Goal: Feedback & Contribution: Submit feedback/report problem

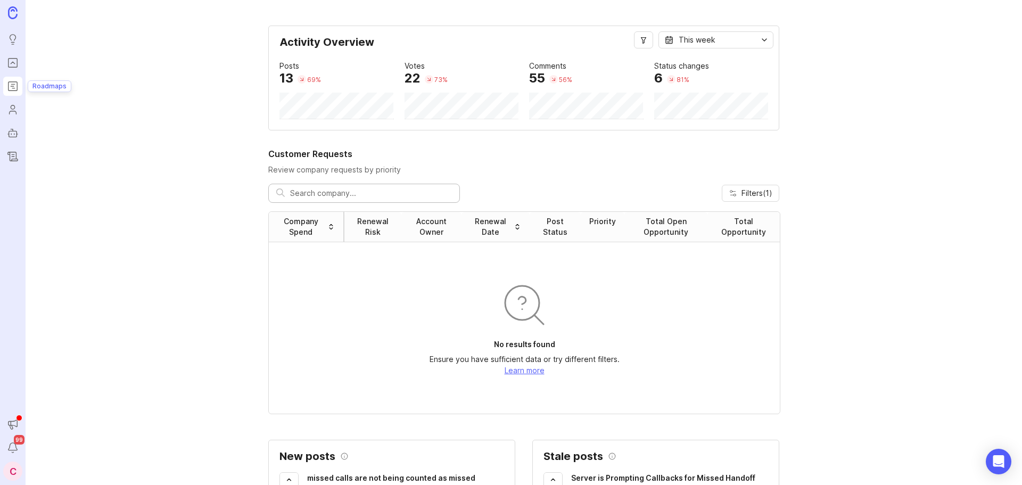
click at [9, 89] on icon "Roadmaps" at bounding box center [13, 86] width 12 height 13
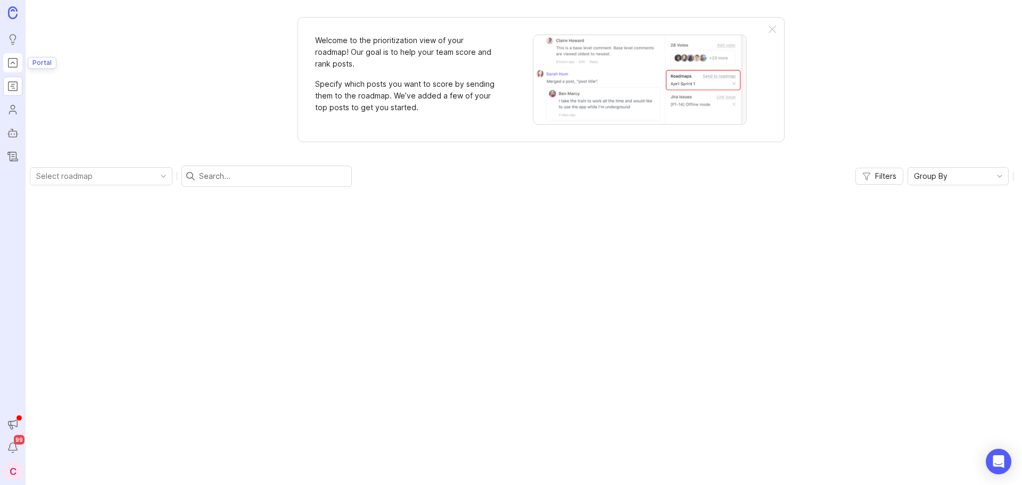
click at [16, 63] on icon "Portal" at bounding box center [13, 62] width 12 height 13
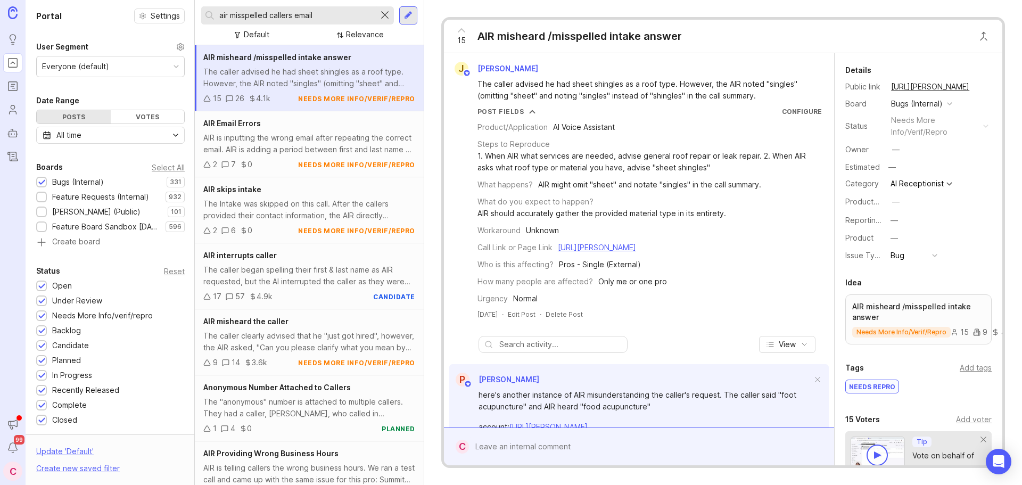
click at [383, 16] on div at bounding box center [385, 16] width 13 height 14
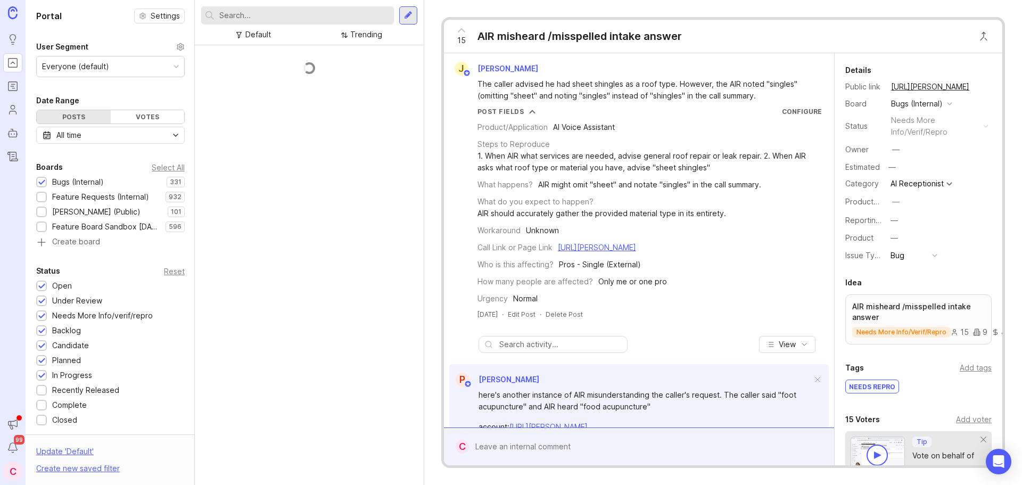
click at [346, 15] on input "text" at bounding box center [304, 16] width 170 height 12
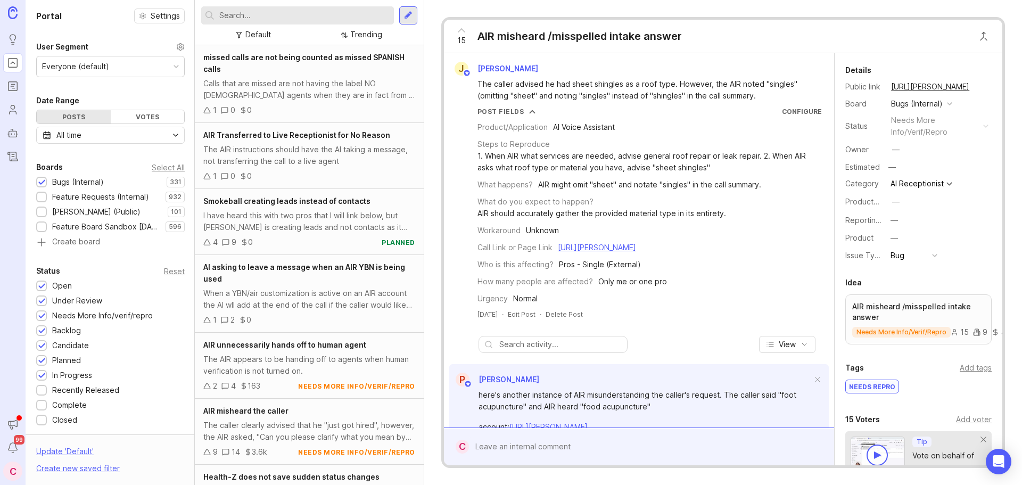
click at [346, 15] on input "text" at bounding box center [304, 16] width 170 height 12
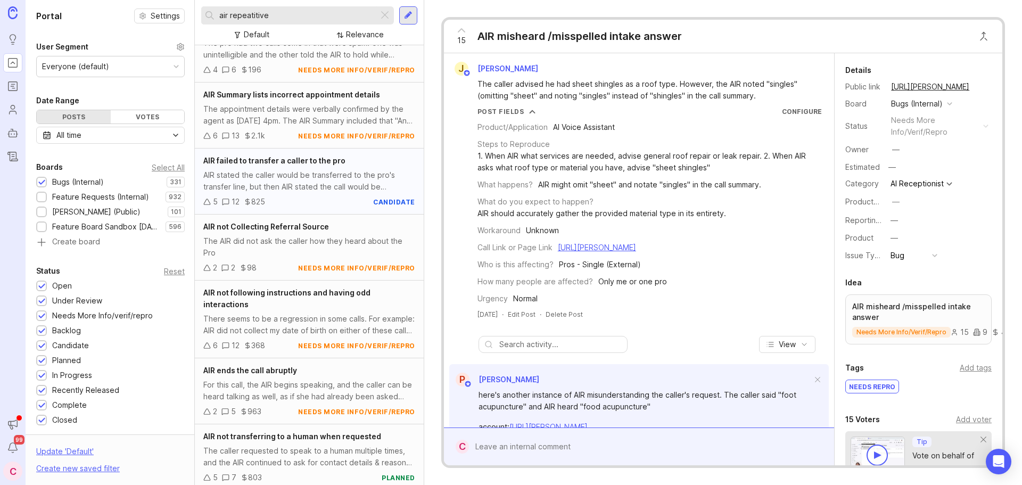
scroll to position [514, 0]
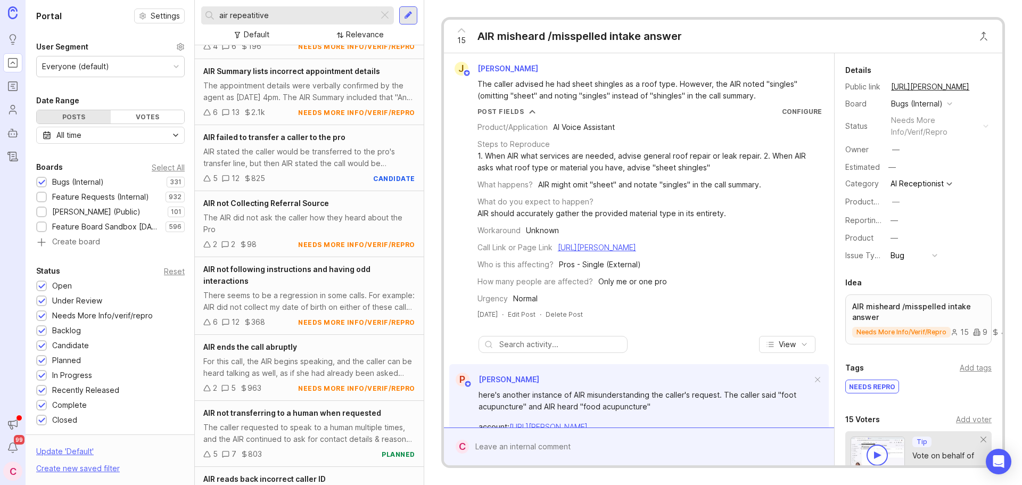
click at [377, 10] on div "air repeatitive" at bounding box center [289, 15] width 177 height 18
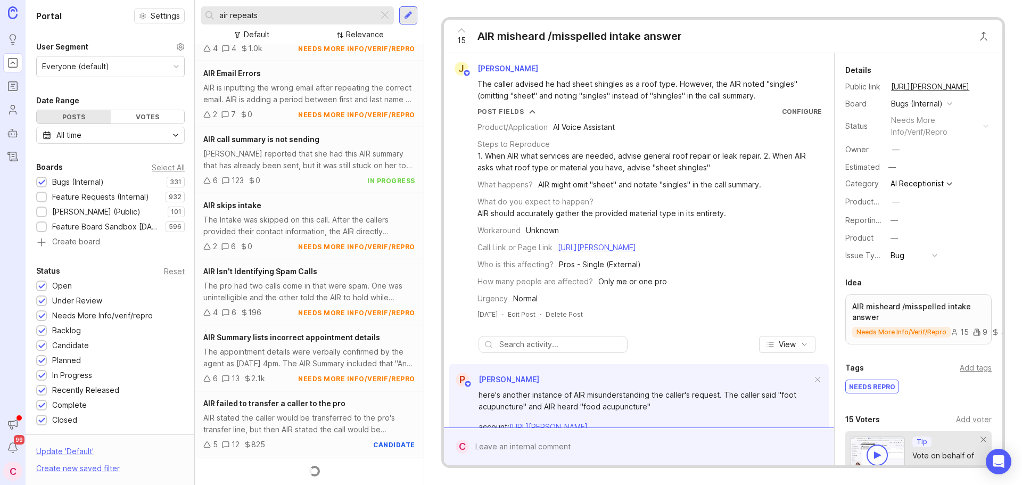
scroll to position [514, 0]
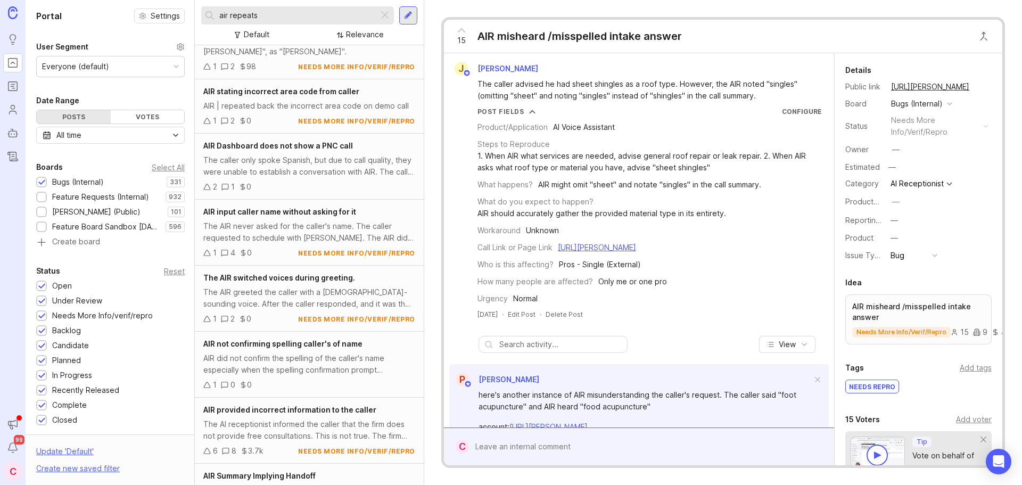
scroll to position [2509, 0]
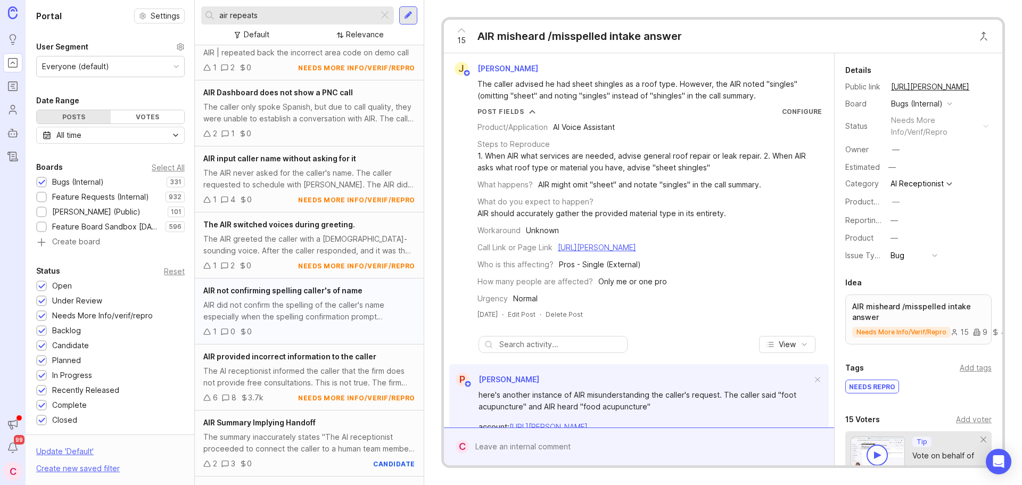
click at [320, 299] on div "AIR did not confirm the spelling of the caller's name especially when the spell…" at bounding box center [309, 310] width 212 height 23
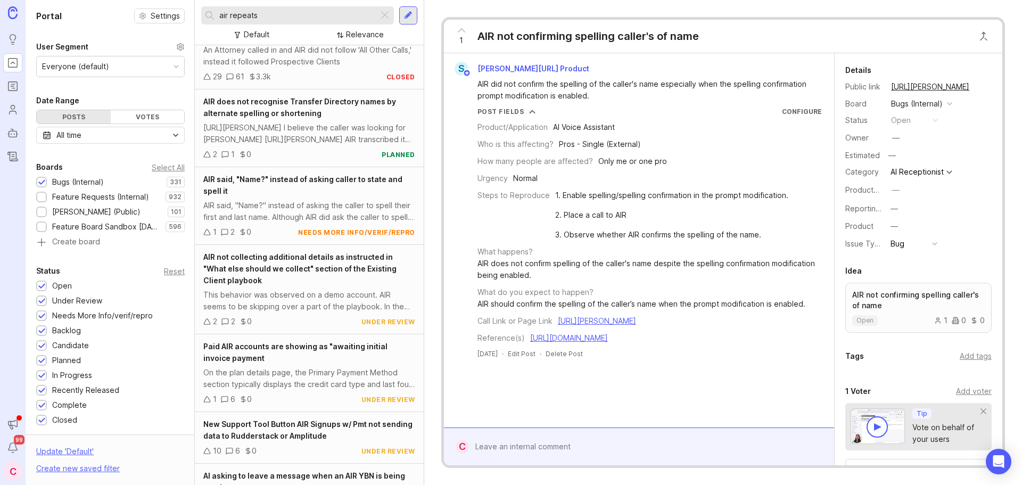
scroll to position [3999, 0]
click at [294, 21] on input "air repeats" at bounding box center [296, 16] width 155 height 12
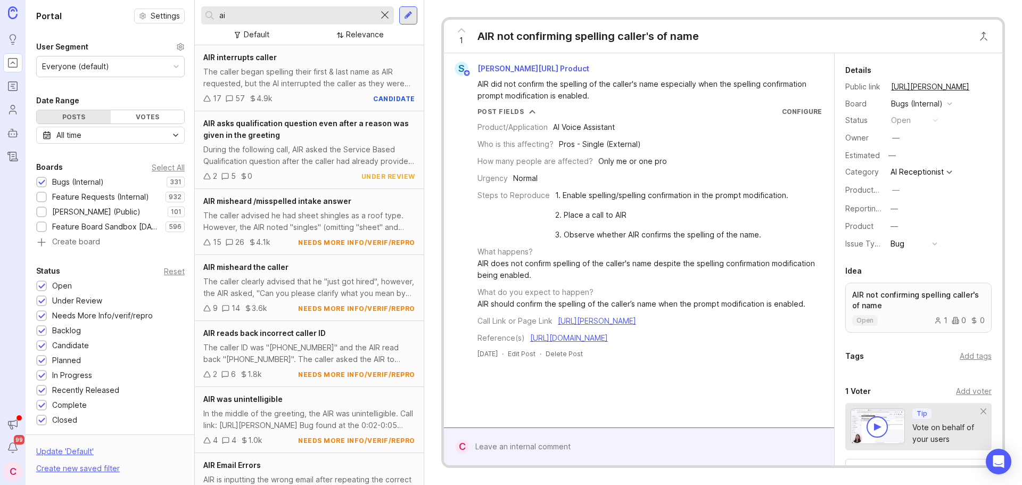
type input "a"
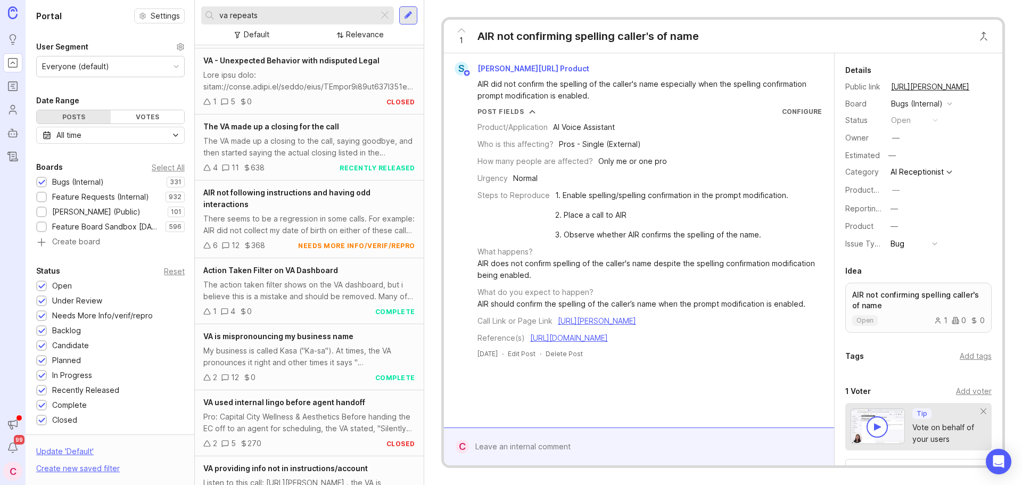
scroll to position [2867, 0]
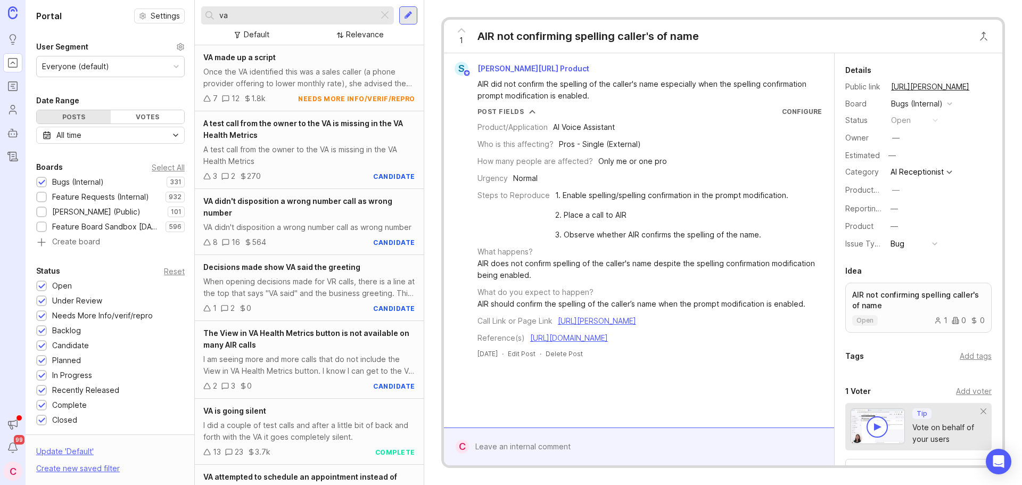
type input "v"
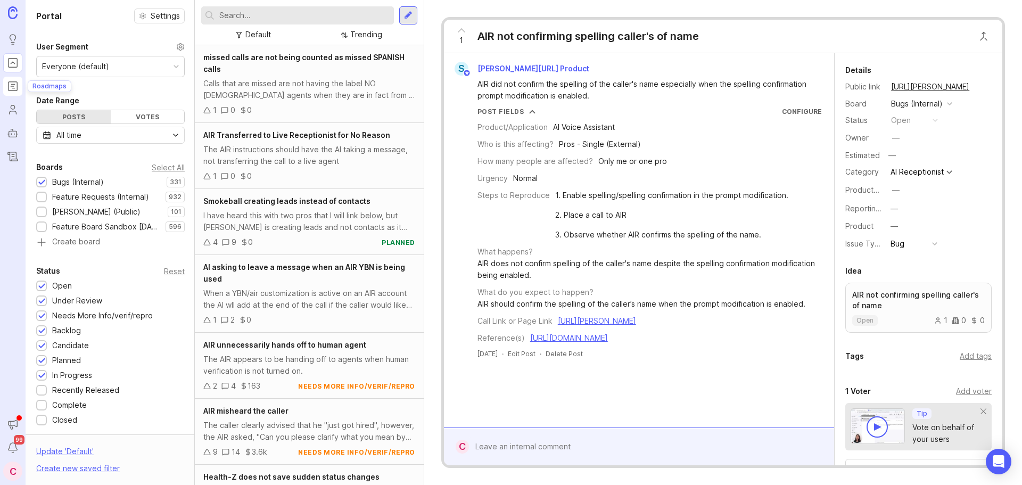
click at [16, 92] on icon "Roadmaps" at bounding box center [13, 86] width 12 height 13
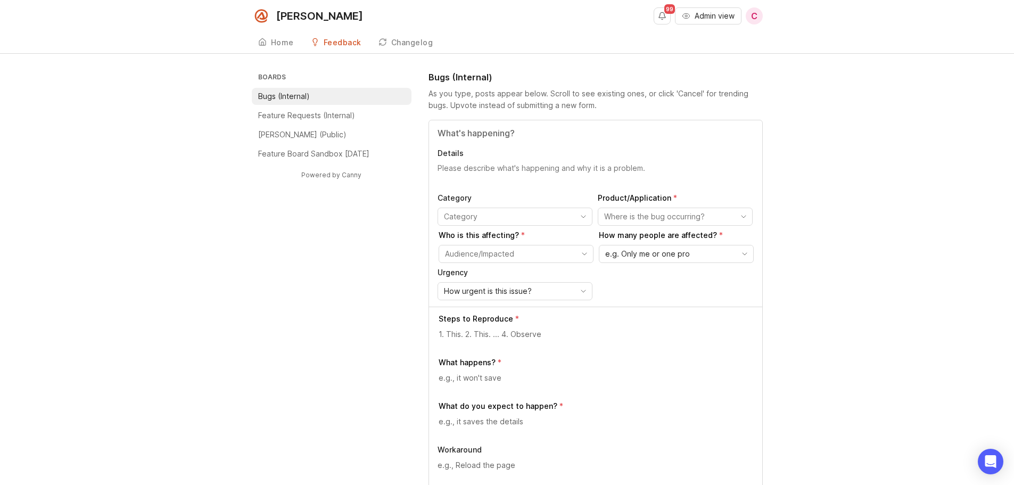
scroll to position [53, 0]
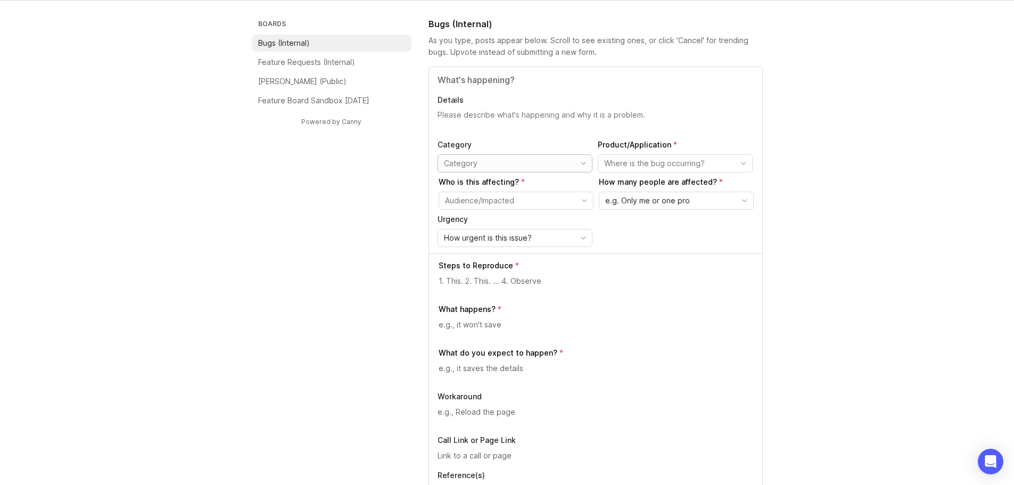
click at [486, 168] on input "toggle menu" at bounding box center [509, 164] width 130 height 12
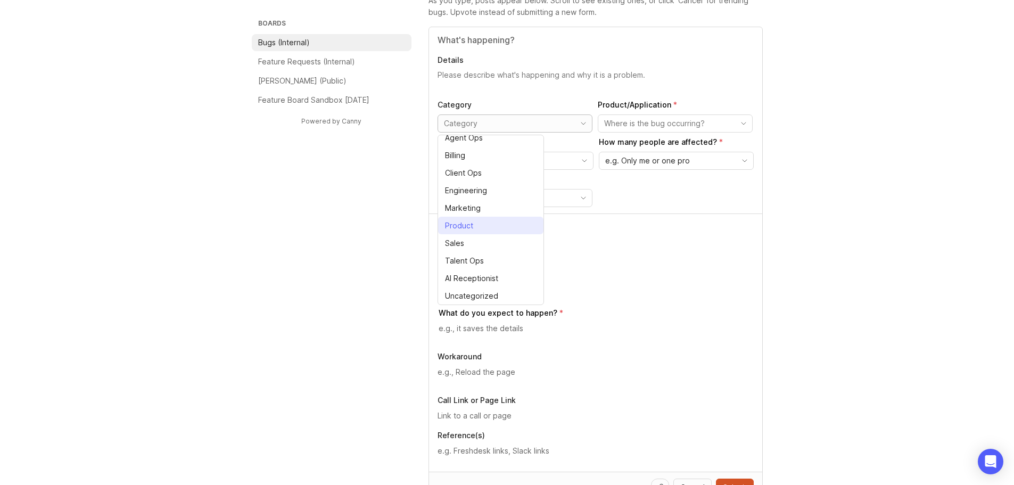
scroll to position [160, 0]
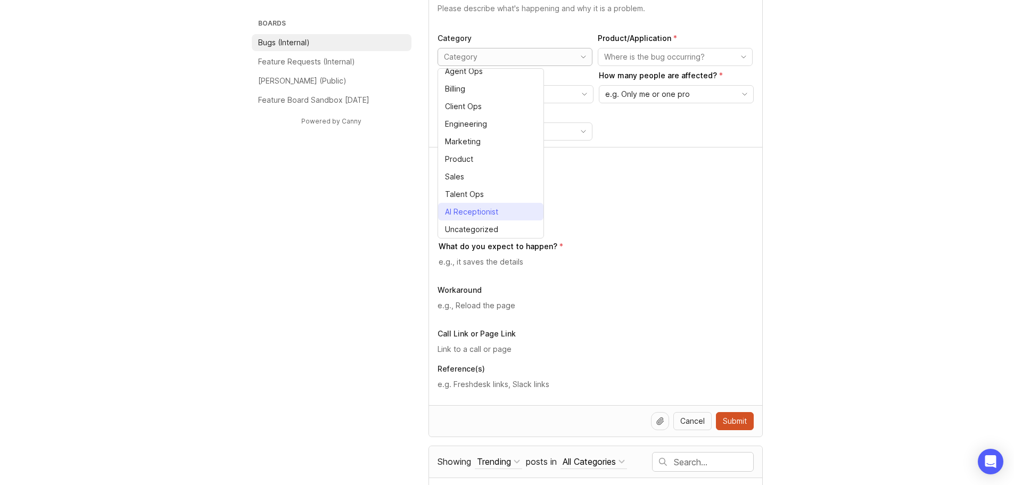
click at [488, 211] on div "AI Receptionist" at bounding box center [471, 212] width 53 height 12
type input "AI Receptionist"
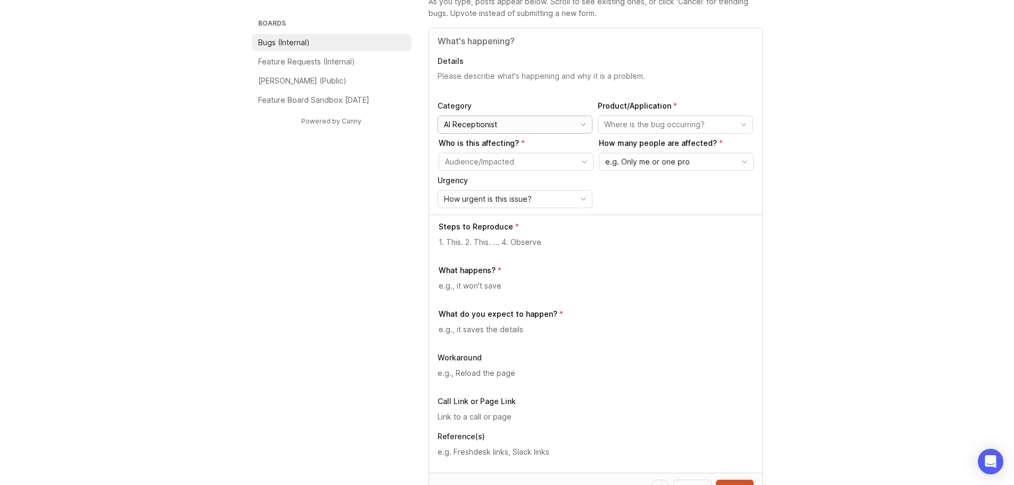
scroll to position [53, 0]
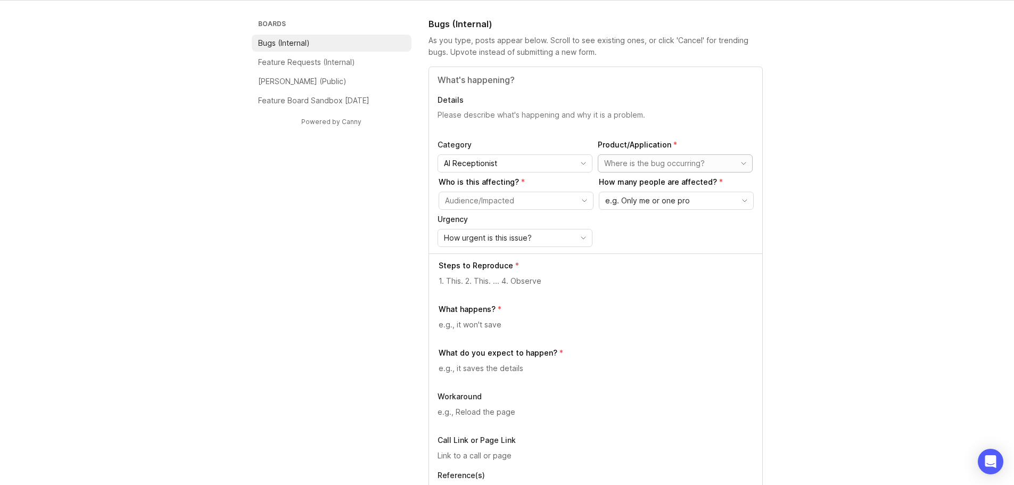
click at [667, 162] on input "toggle menu" at bounding box center [669, 164] width 130 height 12
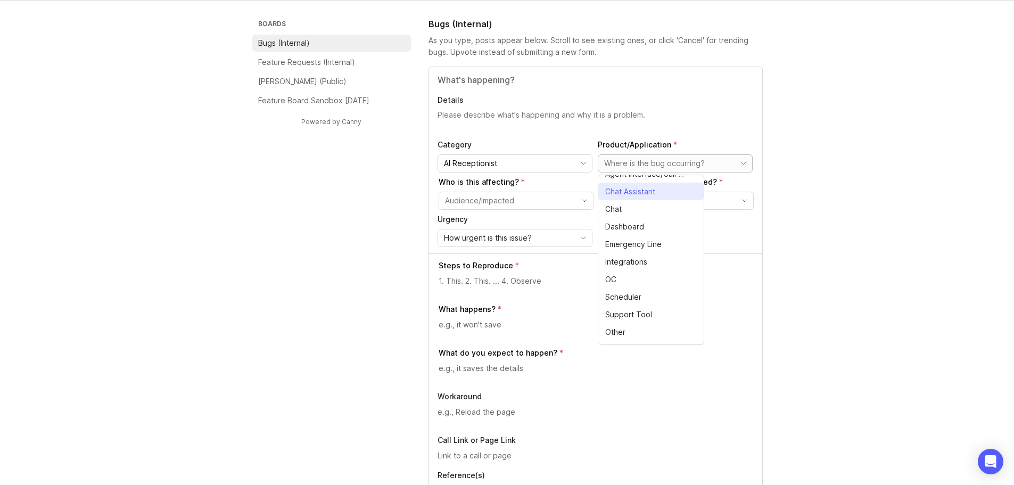
scroll to position [24, 0]
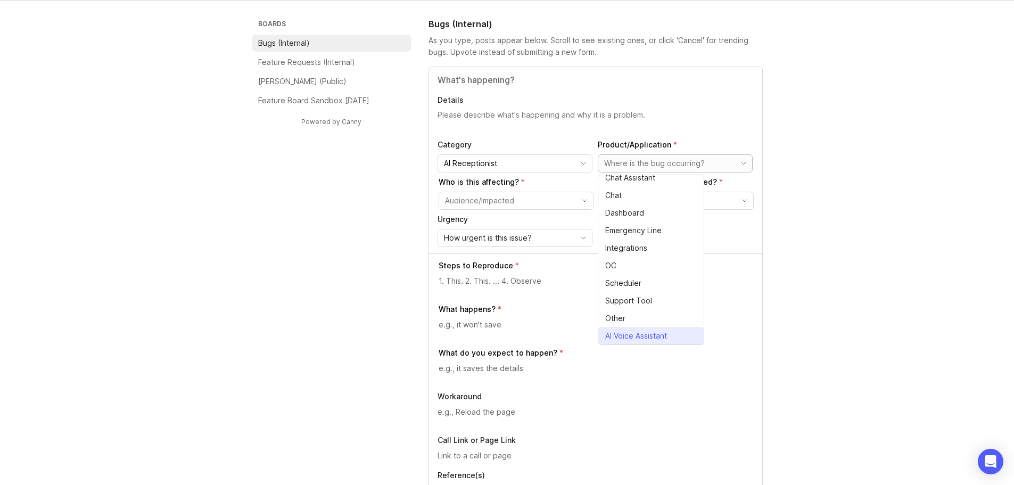
click at [652, 337] on span "AI Voice Assistant" at bounding box center [636, 336] width 62 height 12
type input "AI Voice Assistant"
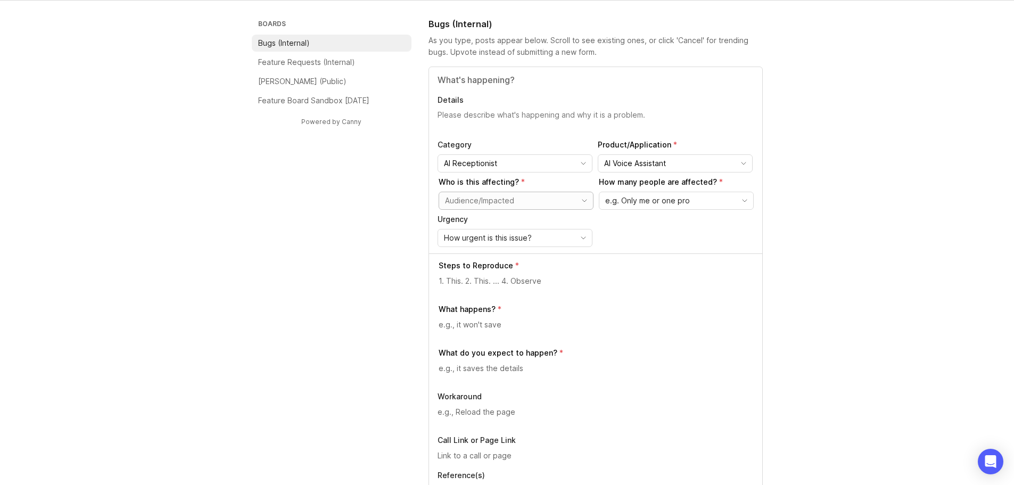
click at [489, 200] on input "toggle menu" at bounding box center [510, 201] width 130 height 12
click at [466, 253] on span "Pros - Single (External)" at bounding box center [486, 257] width 80 height 12
type input "Pros - Single (External)"
click at [638, 206] on span "e.g. Only me or one pro" at bounding box center [647, 201] width 85 height 12
click at [642, 222] on span "Only me or one pro" at bounding box center [641, 222] width 69 height 12
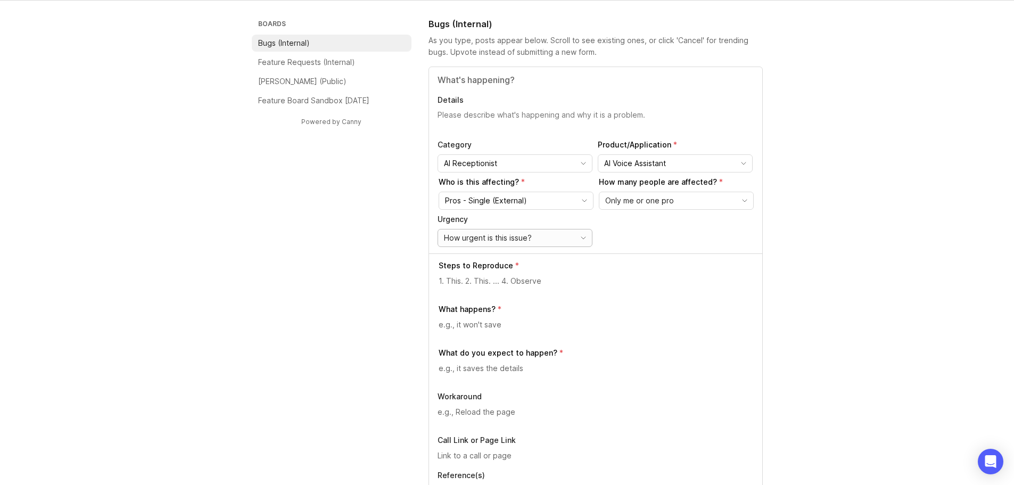
click at [542, 239] on div "How urgent is this issue?" at bounding box center [506, 238] width 137 height 17
click at [480, 292] on li "Normal" at bounding box center [490, 294] width 105 height 18
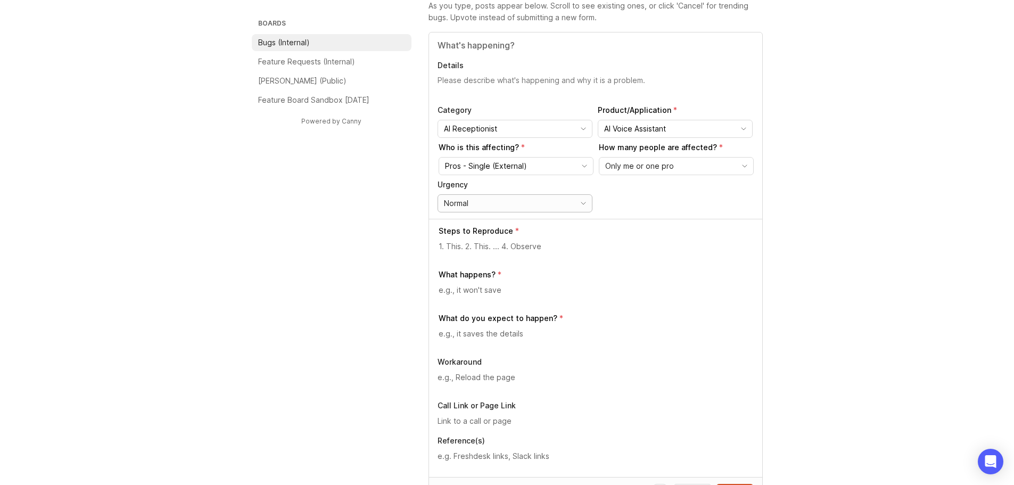
scroll to position [107, 0]
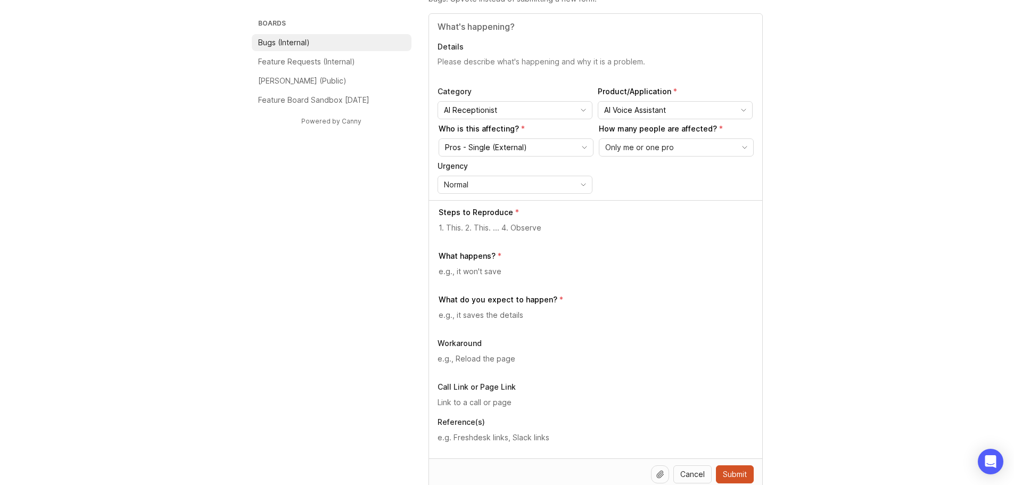
click at [523, 233] on textarea at bounding box center [596, 228] width 315 height 12
click at [530, 231] on textarea at bounding box center [596, 228] width 315 height 12
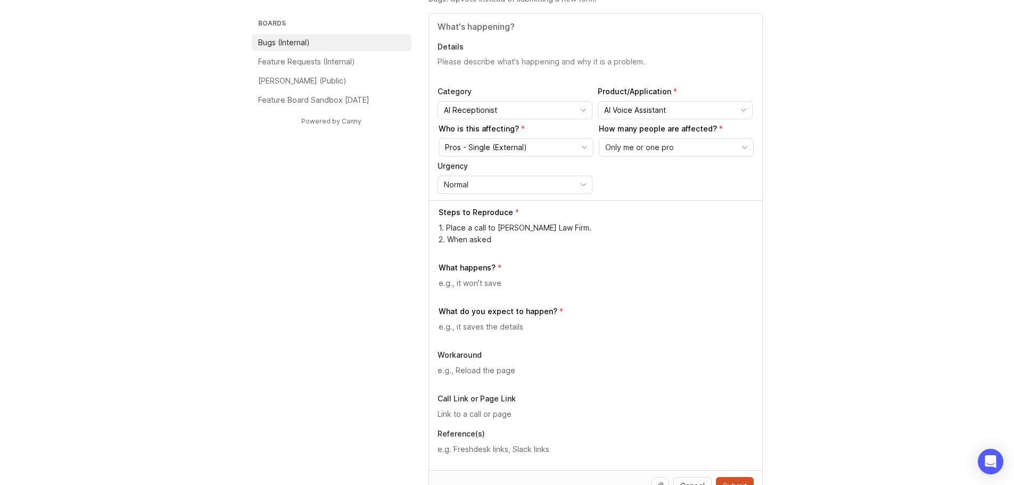
paste textarea "if they are a new client or have worked with the office before"
click at [583, 241] on textarea "1. Place a call to Nave Law Firm. 2. When asked if they are a new client or hav…" at bounding box center [596, 233] width 315 height 23
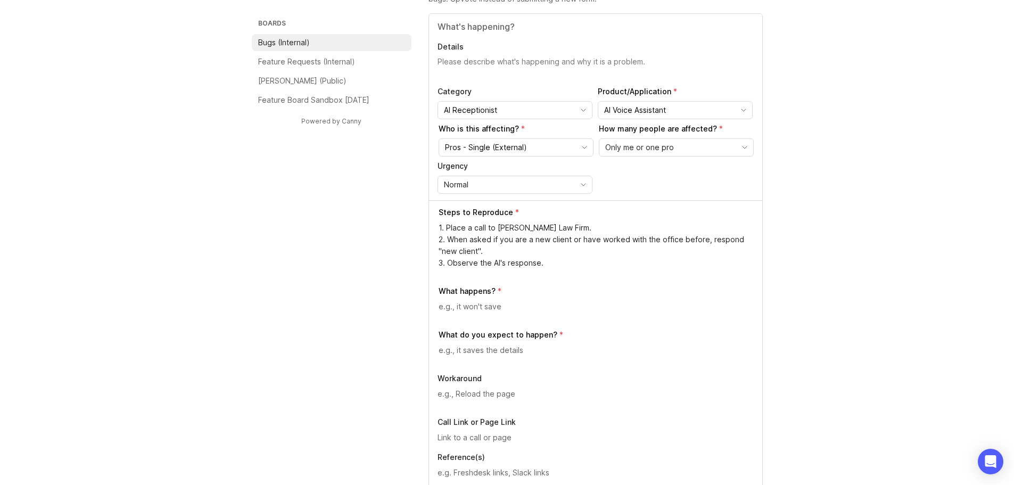
type textarea "1. Place a call to Nave Law Firm. 2. When asked if you are a new client or have…"
click at [503, 300] on div "What happens?" at bounding box center [596, 303] width 315 height 35
click at [502, 305] on textarea at bounding box center [596, 307] width 315 height 12
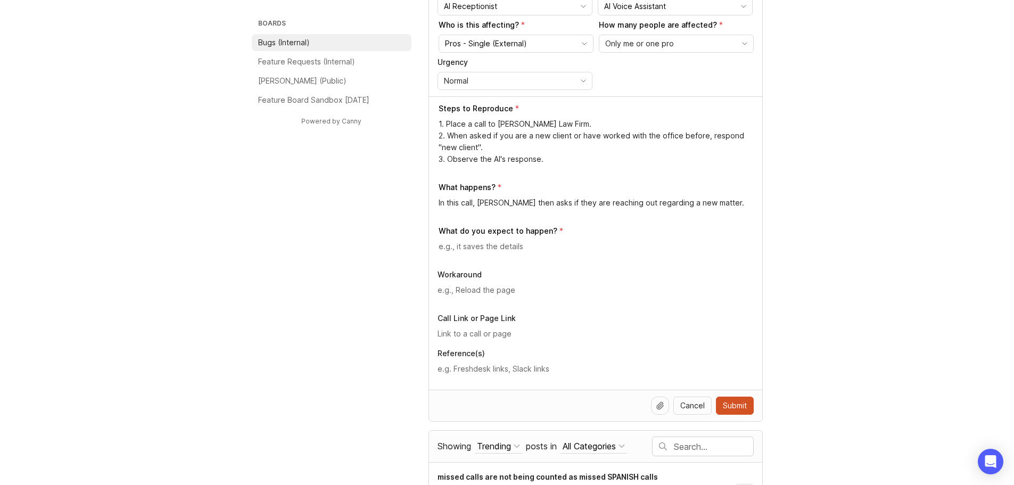
scroll to position [213, 0]
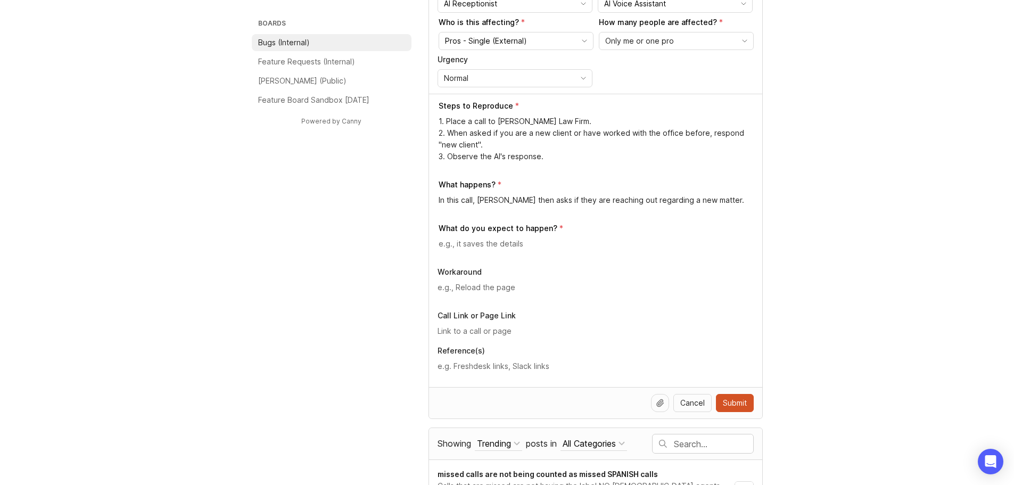
type textarea "In this call, AIR then asks if they are reaching out regarding a new matter."
click at [481, 244] on textarea at bounding box center [596, 244] width 315 height 12
type textarea "AIR should proceed to PNC instruction steps."
click at [493, 285] on textarea at bounding box center [596, 288] width 316 height 12
click at [518, 288] on textarea at bounding box center [596, 288] width 316 height 12
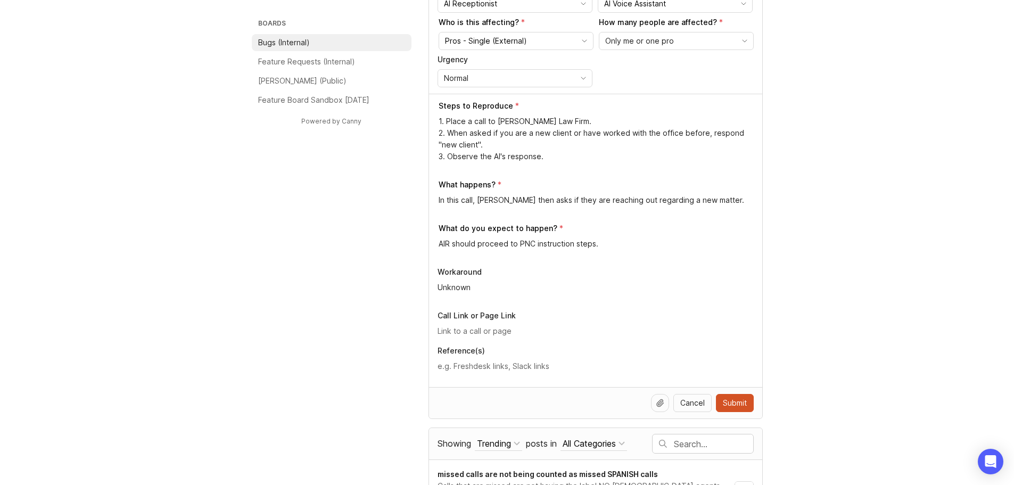
type textarea "Unknown"
click at [457, 330] on input "text" at bounding box center [596, 331] width 316 height 12
paste input "https://agent.smith.ai/agent/call/CA5d7017945cd44a2b506778e47ffeb720/"
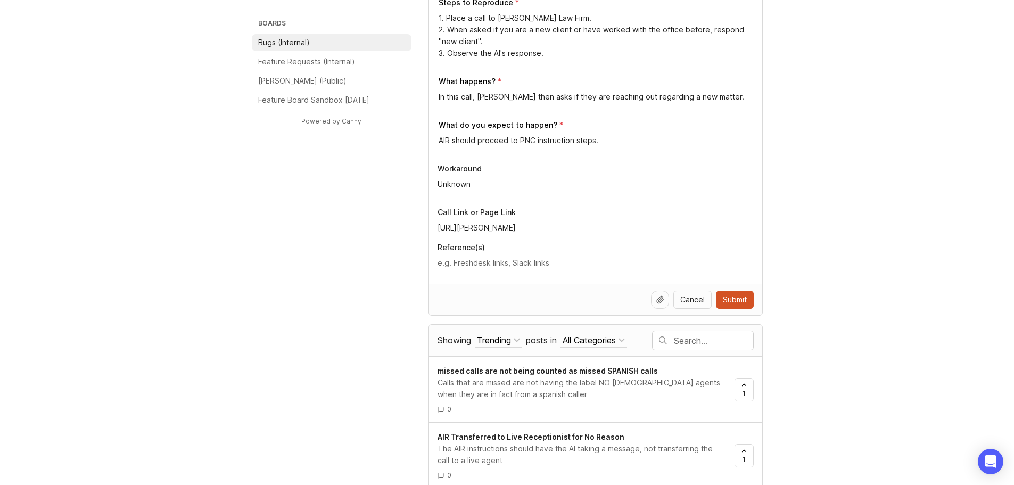
scroll to position [320, 0]
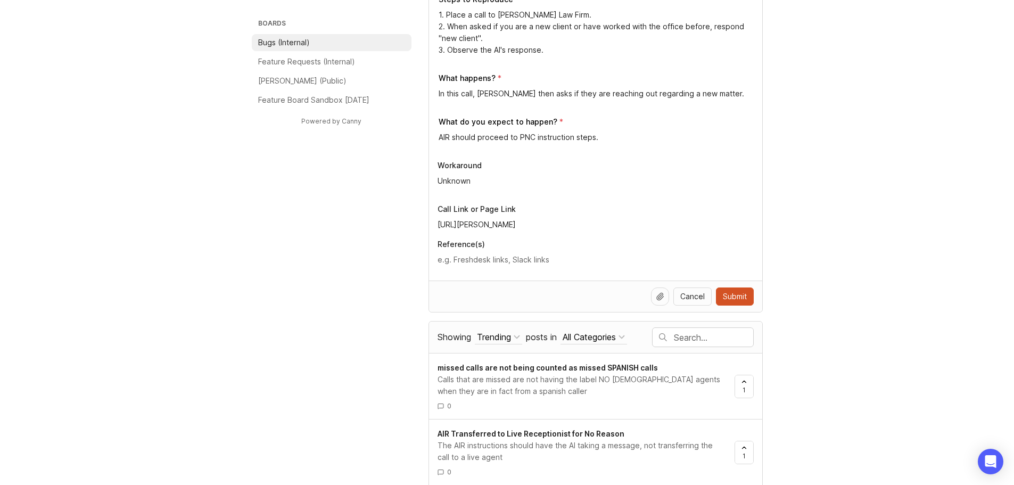
type input "https://agent.smith.ai/agent/call/CA5d7017945cd44a2b506778e47ffeb720/"
click at [485, 261] on textarea at bounding box center [596, 260] width 316 height 12
paste textarea "https://smith.freshdesk.com/a/tickets/1376870"
type textarea "https://smith.freshdesk.com/a/tickets/1376870"
click at [872, 276] on div "Boards Bugs (Internal) Feature Requests (Internal) Smith.ai (Public) Feature Bo…" at bounding box center [507, 402] width 1014 height 1302
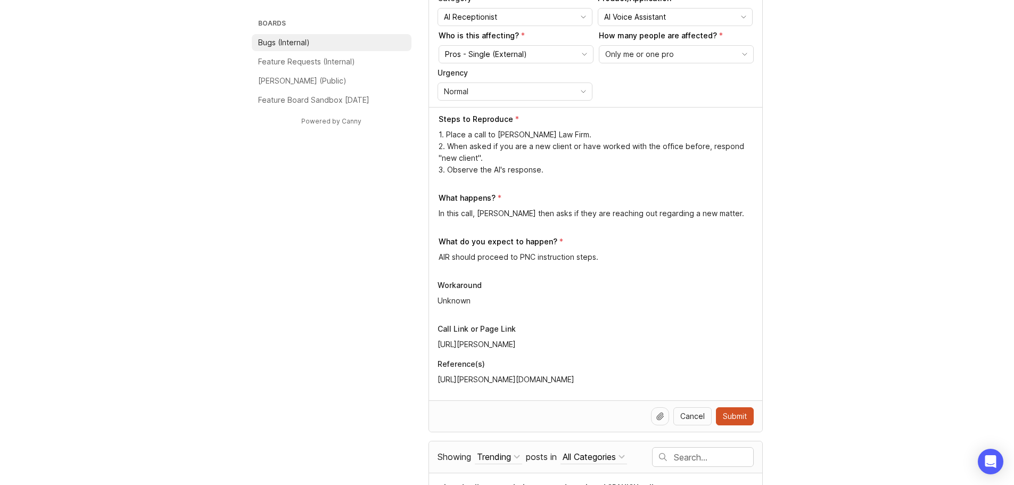
scroll to position [160, 0]
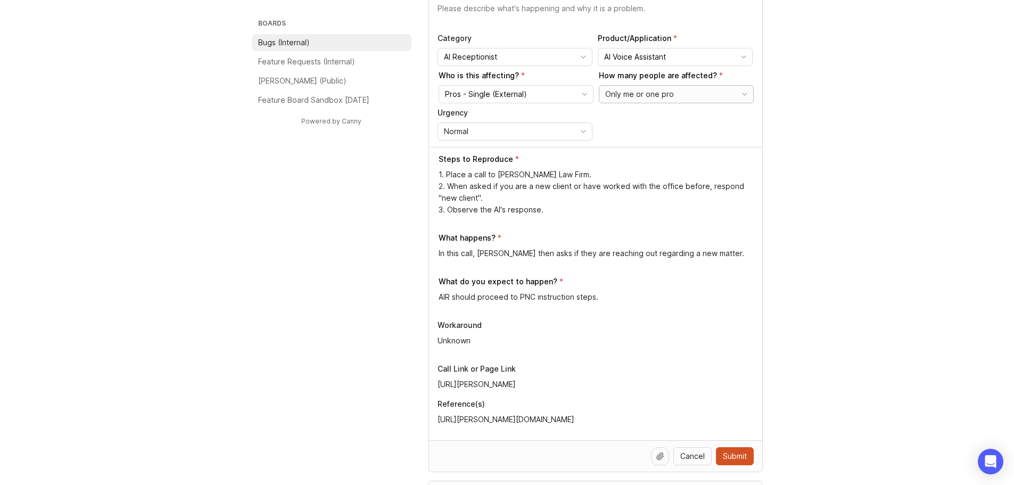
click at [637, 92] on span "Only me or one pro" at bounding box center [639, 94] width 69 height 12
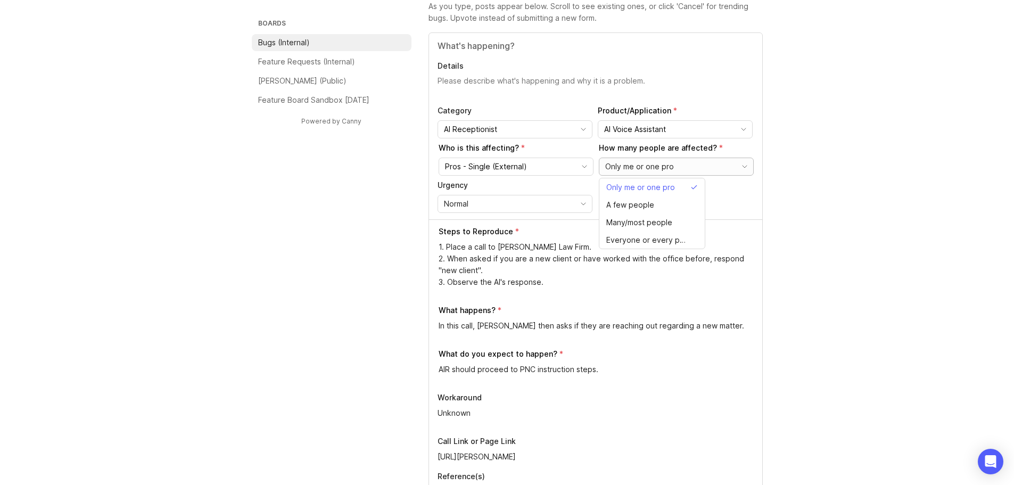
scroll to position [107, 0]
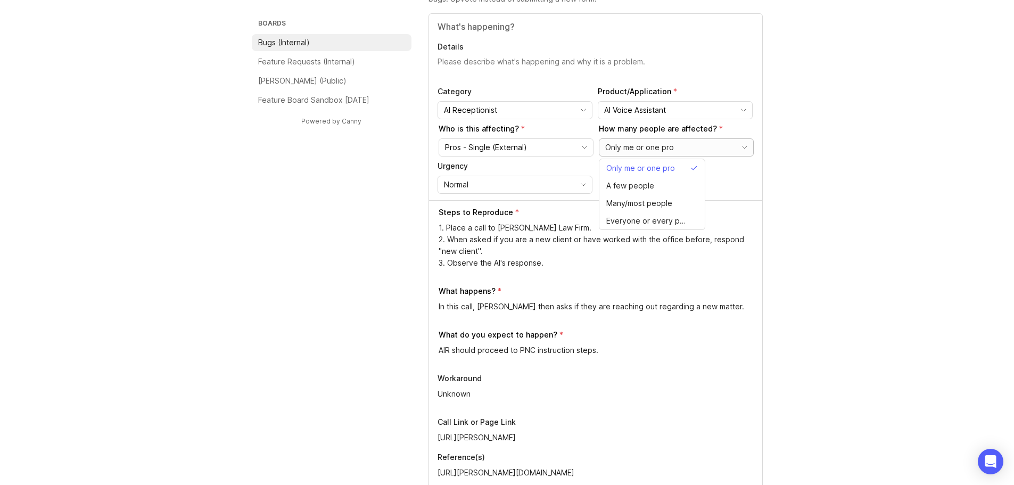
click at [666, 143] on span "Only me or one pro" at bounding box center [639, 148] width 69 height 12
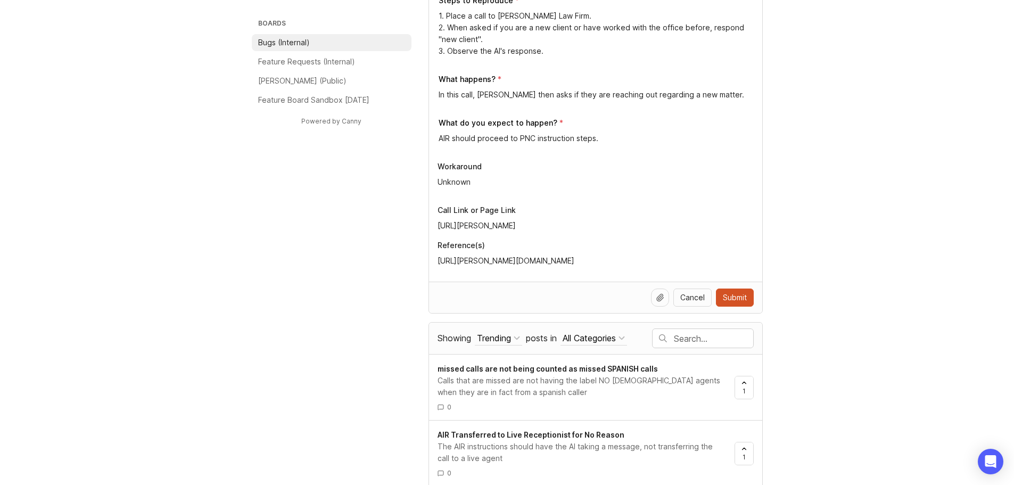
scroll to position [320, 0]
click at [738, 299] on span "Submit" at bounding box center [735, 296] width 24 height 11
click at [740, 291] on button "Submit" at bounding box center [735, 297] width 38 height 18
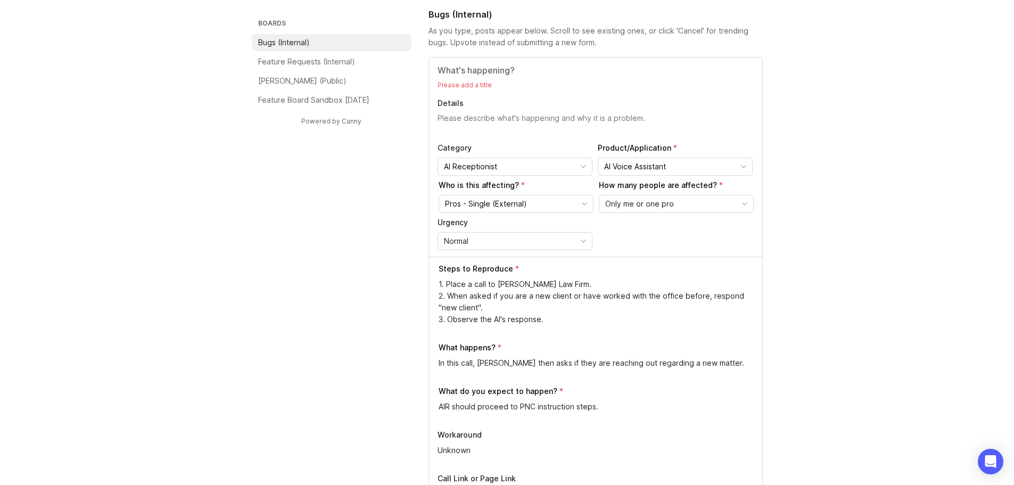
scroll to position [13, 0]
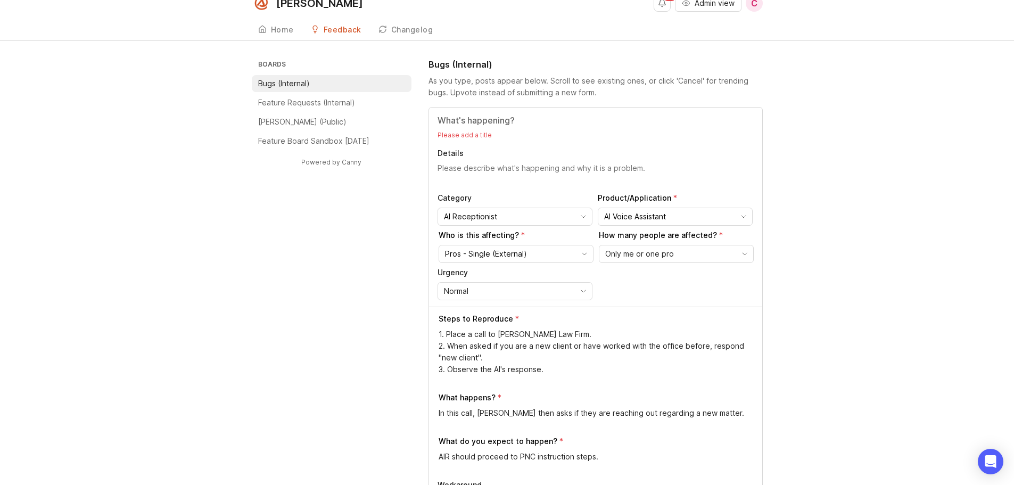
click at [475, 125] on input "Title" at bounding box center [596, 120] width 316 height 13
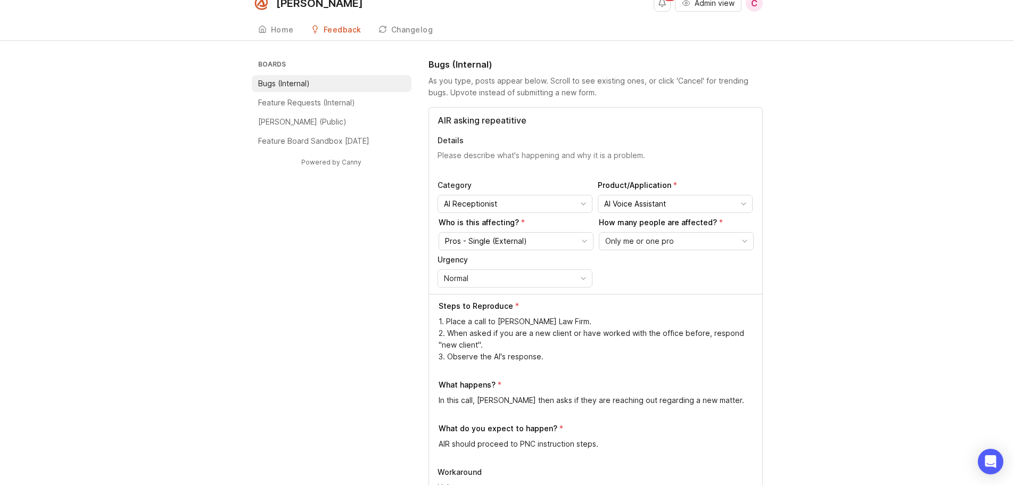
click at [496, 121] on input "AIR asking repeatitive" at bounding box center [596, 120] width 316 height 13
click at [500, 121] on input "AIR asking repeatitive" at bounding box center [596, 120] width 316 height 13
click at [560, 113] on div "AIR asking repetitive Details Category AI Receptionist Product/Application AI V…" at bounding box center [595, 201] width 333 height 186
click at [534, 118] on input "AIR asking repetitive" at bounding box center [596, 120] width 316 height 13
type input "AIR asking repetitive questions"
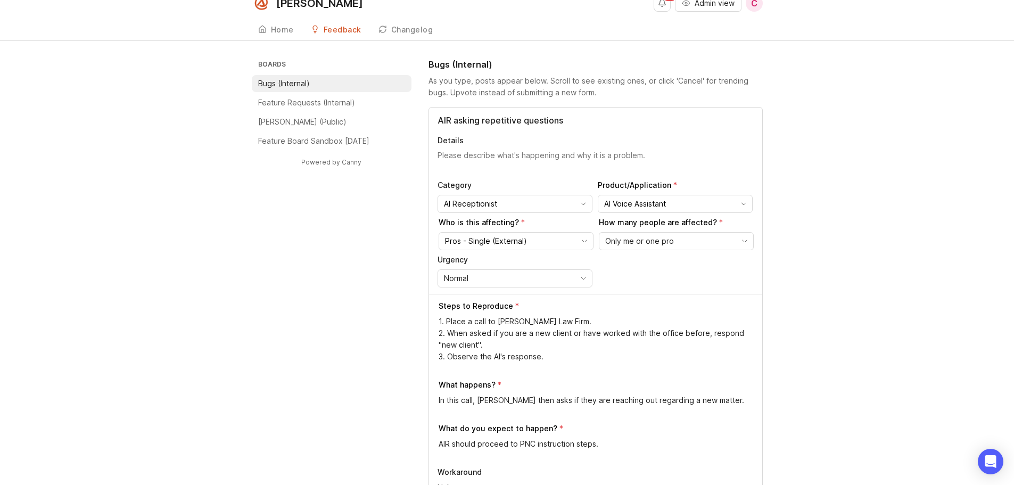
click at [469, 159] on textarea "Details" at bounding box center [596, 160] width 316 height 21
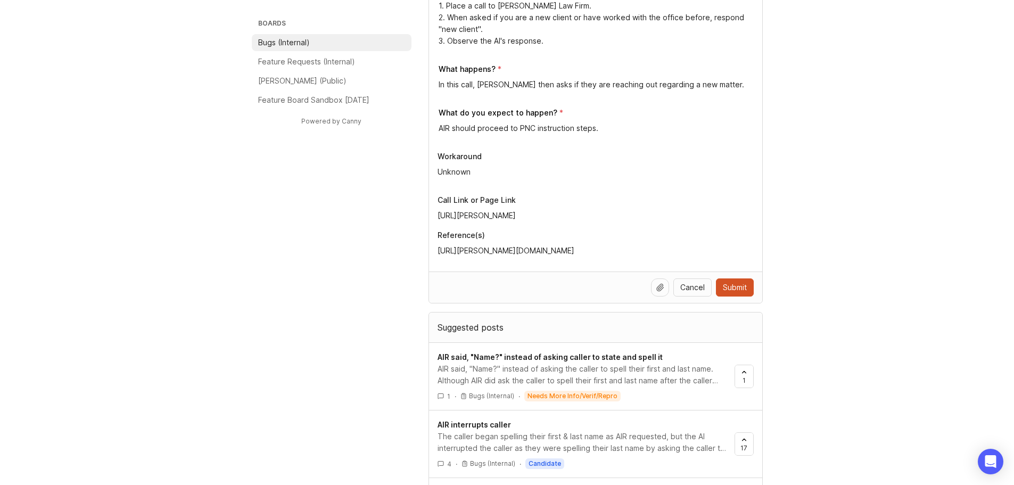
scroll to position [332, 0]
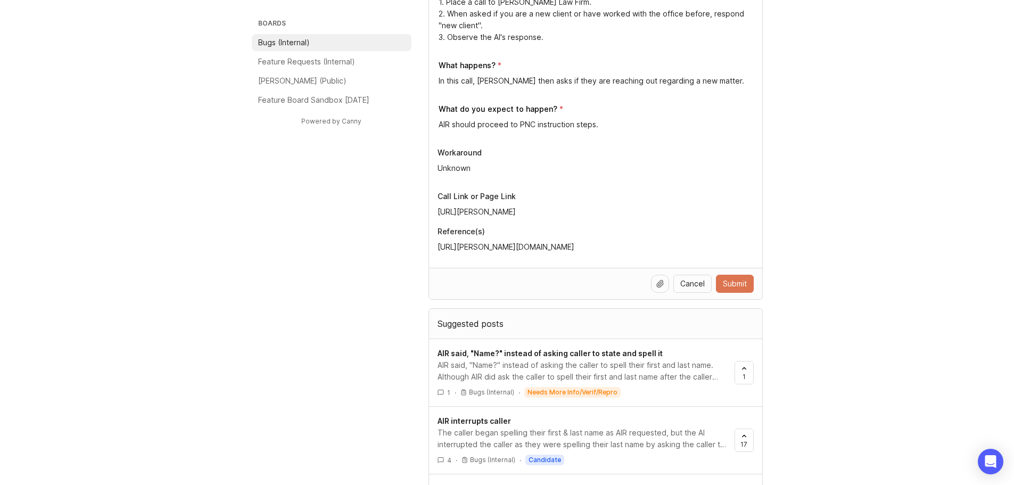
type textarea "After the caller confirms they are a new client, AIR asks if they are calling a…"
click at [733, 281] on span "Submit" at bounding box center [735, 284] width 24 height 11
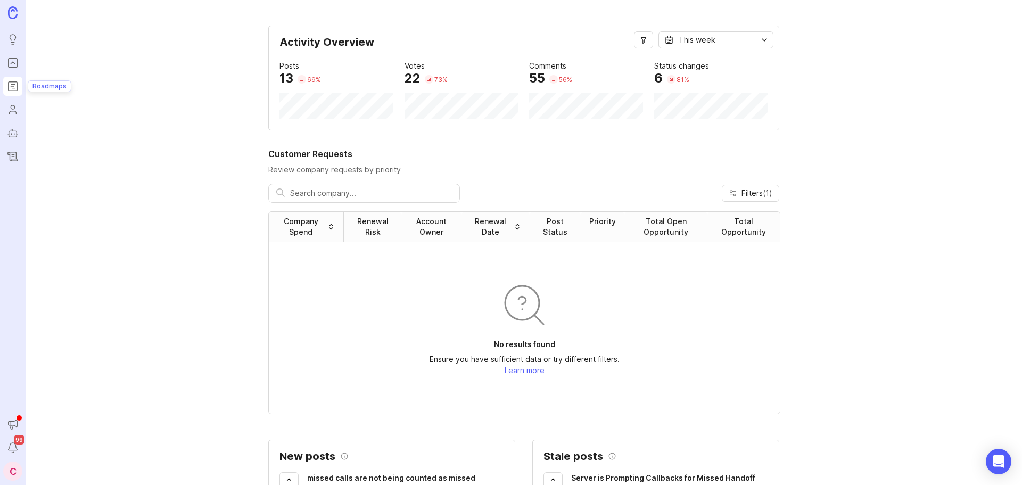
click at [14, 84] on icon "Roadmaps" at bounding box center [12, 84] width 3 height 0
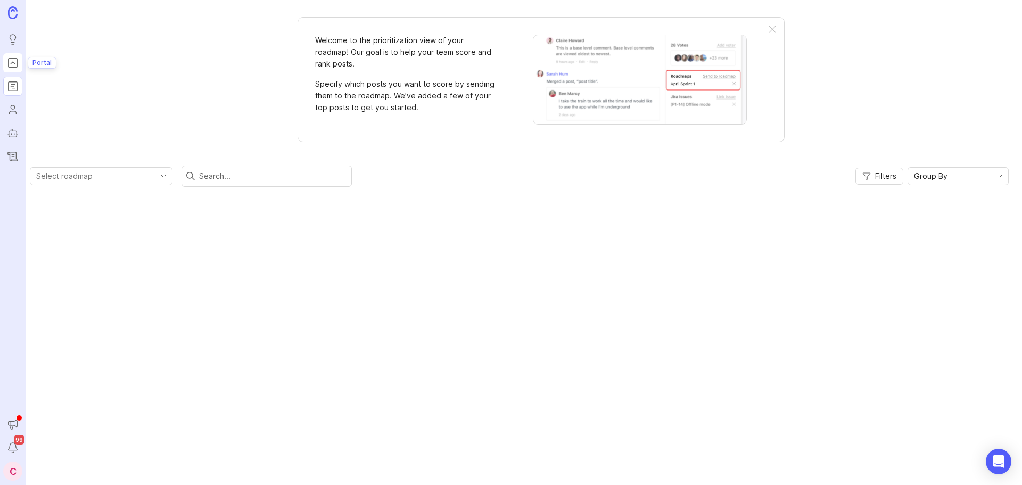
click at [10, 61] on icon "Portal" at bounding box center [13, 62] width 12 height 13
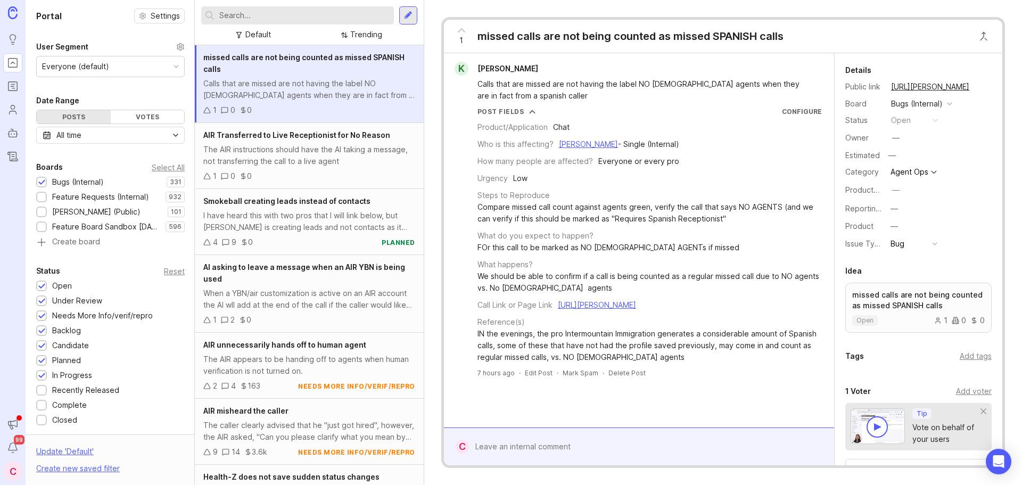
click at [291, 22] on div at bounding box center [297, 15] width 193 height 18
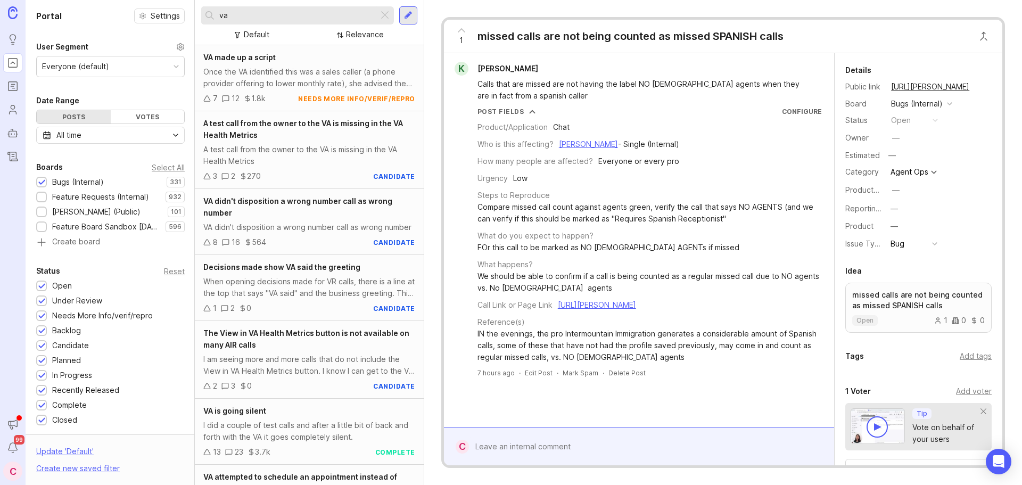
type input "v"
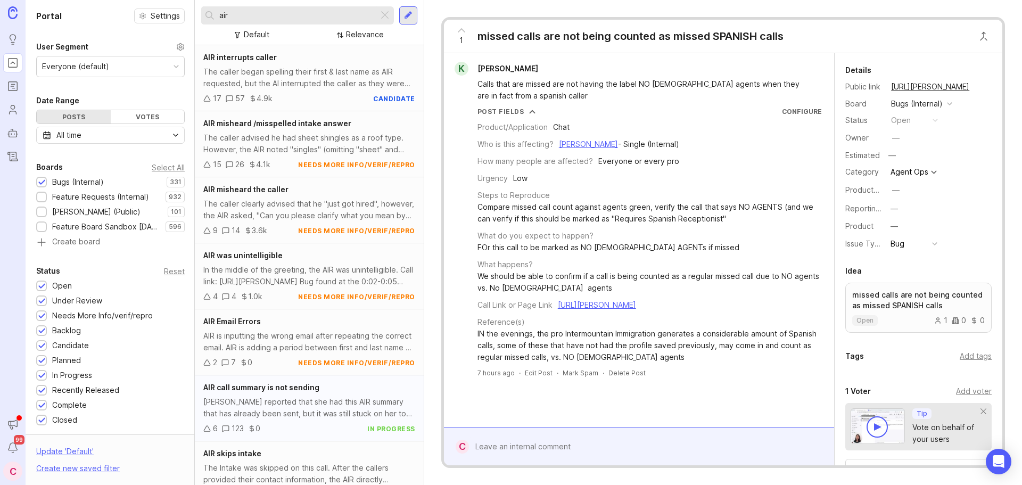
type input "air"
click at [268, 390] on span "AIR call summary is not sending" at bounding box center [261, 387] width 116 height 9
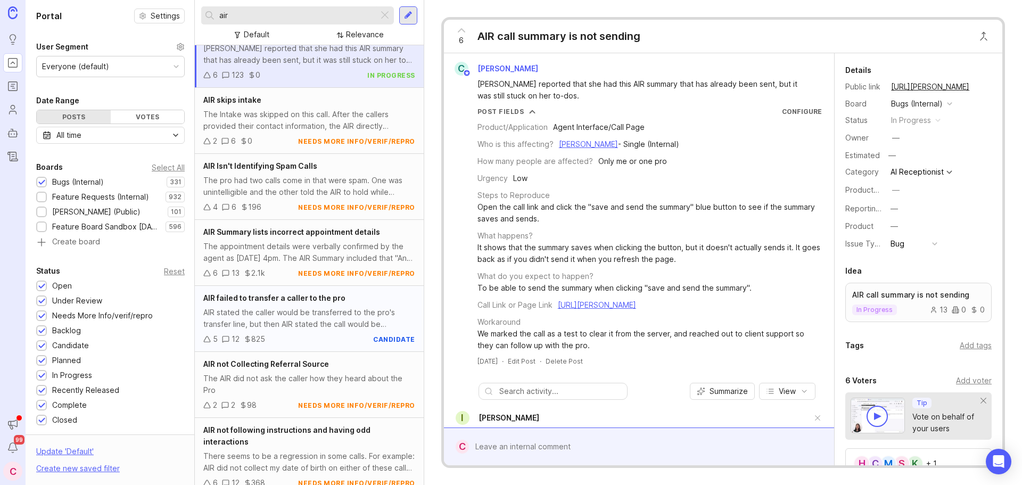
scroll to position [355, 0]
click at [296, 331] on div "AIR failed to transfer a caller to the pro AIR stated the caller would be trans…" at bounding box center [309, 318] width 229 height 66
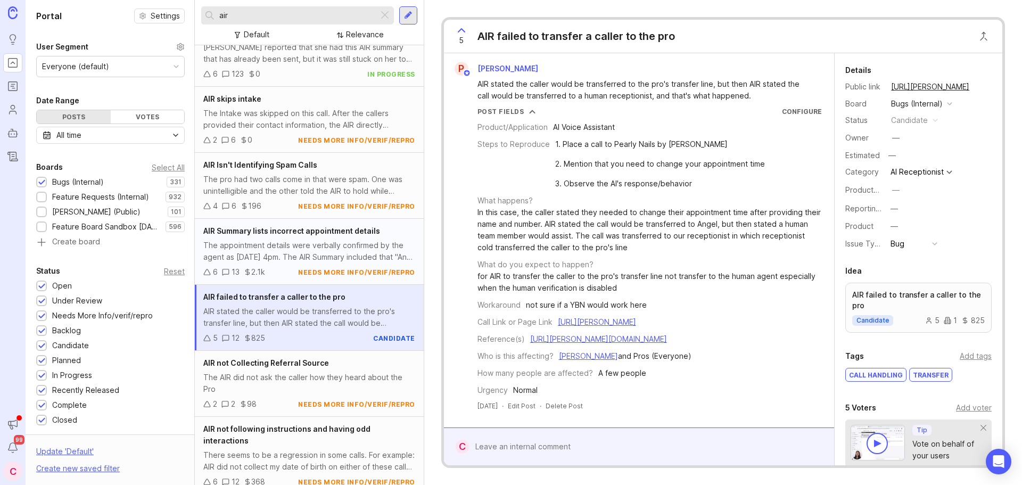
click at [281, 260] on div "The appointment details were verbally confirmed by the agent as [DATE] 4pm. The…" at bounding box center [309, 251] width 212 height 23
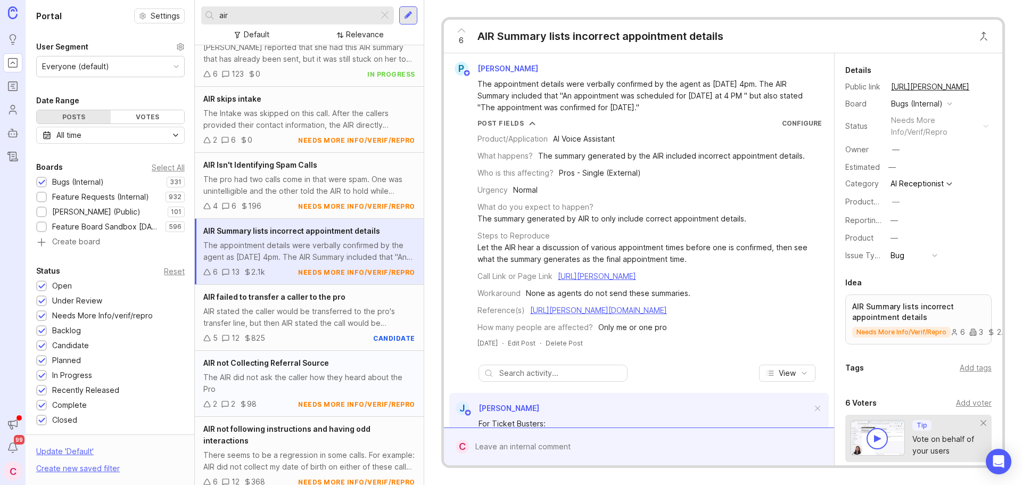
click at [260, 406] on div "2 2 98 needs more info/verif/repro" at bounding box center [309, 404] width 212 height 12
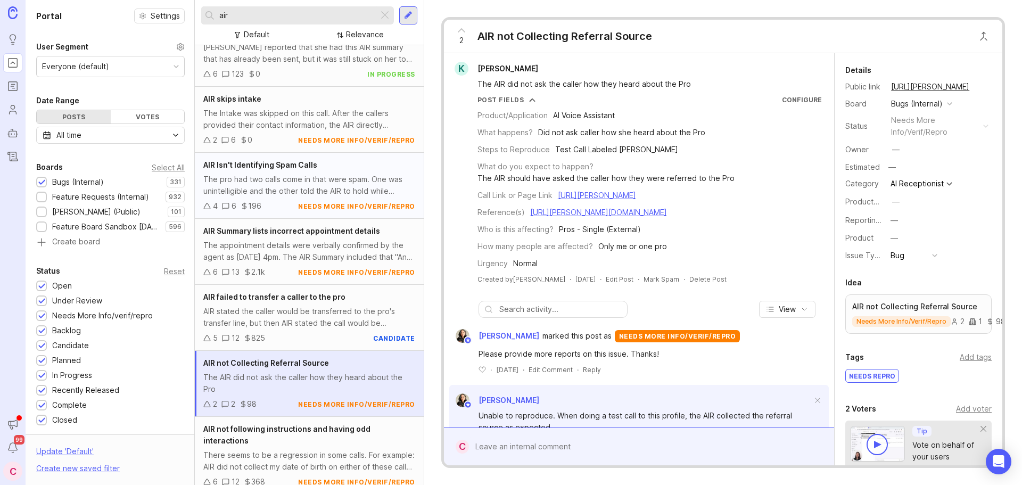
click at [275, 201] on div "4 6 196 needs more info/verif/repro" at bounding box center [309, 206] width 212 height 12
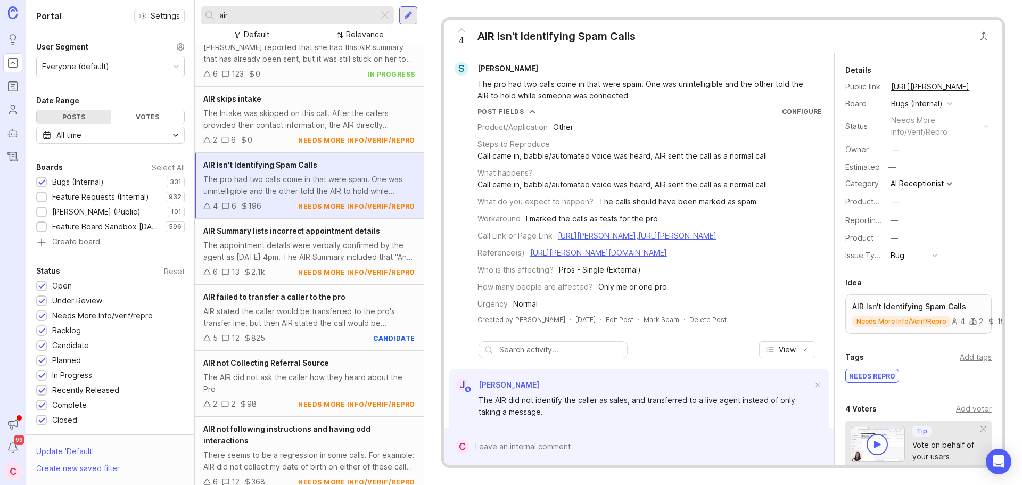
scroll to position [248, 0]
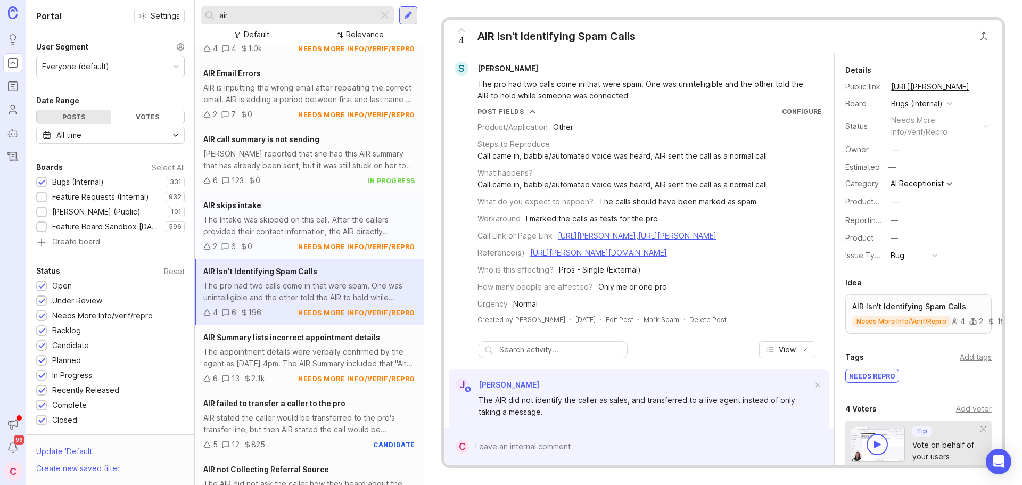
click at [288, 219] on div "The Intake was skipped on this call. After the callers provided their contact i…" at bounding box center [309, 225] width 212 height 23
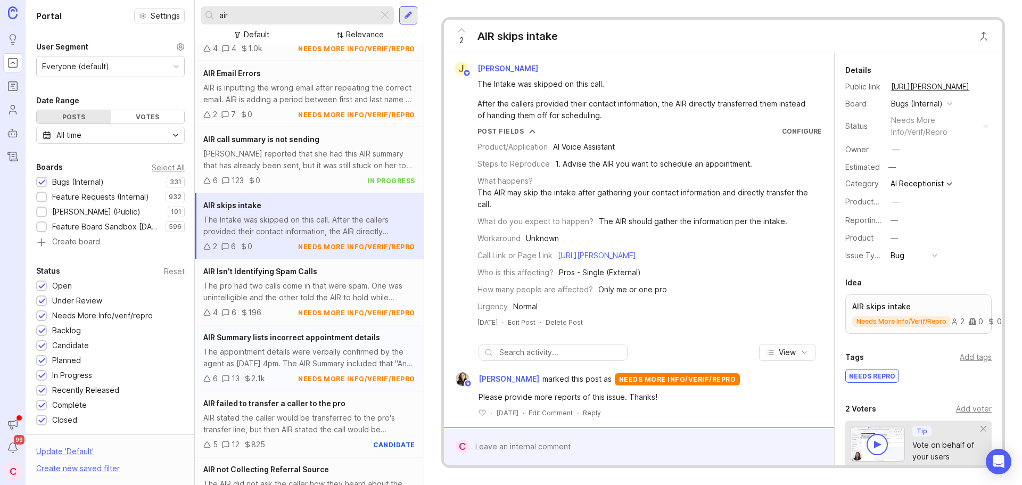
click at [273, 355] on div "The appointment details were verbally confirmed by the agent as [DATE] 4pm. The…" at bounding box center [309, 357] width 212 height 23
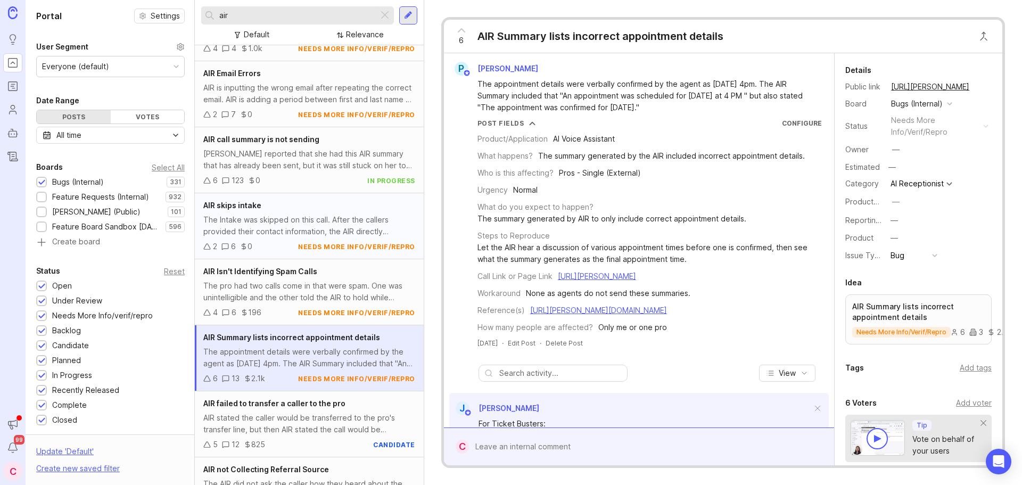
click at [258, 230] on div "The Intake was skipped on this call. After the callers provided their contact i…" at bounding box center [309, 225] width 212 height 23
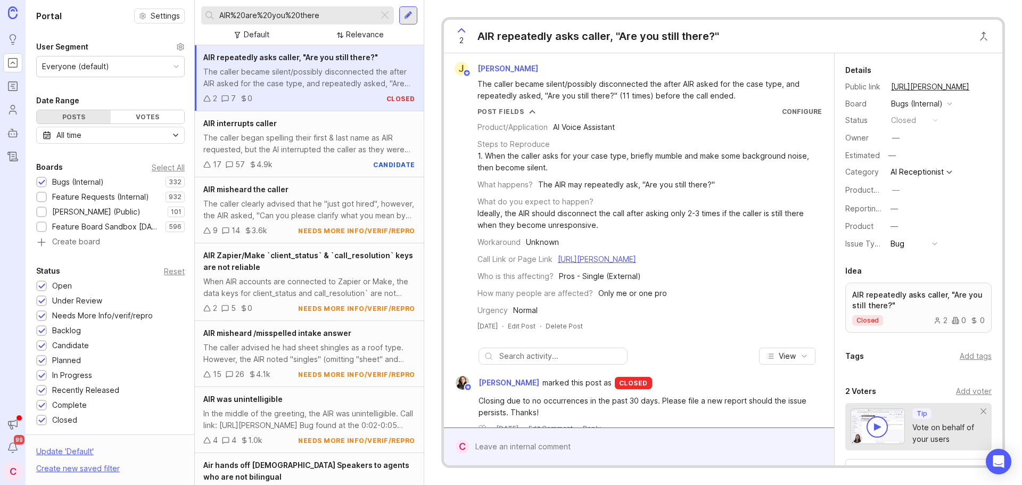
click at [365, 10] on input "AIR%20are%20you%20there" at bounding box center [296, 16] width 155 height 12
click at [382, 15] on div at bounding box center [385, 16] width 13 height 14
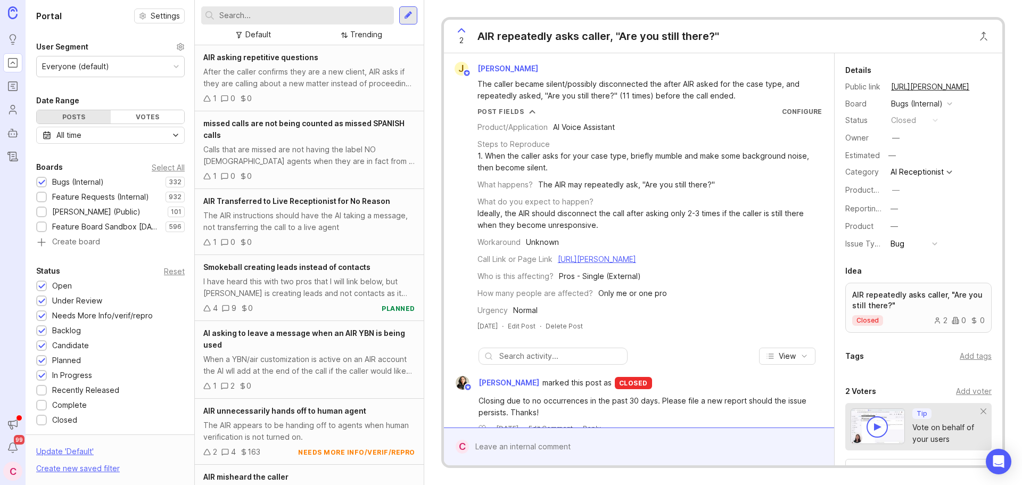
click at [347, 17] on input "text" at bounding box center [304, 16] width 170 height 12
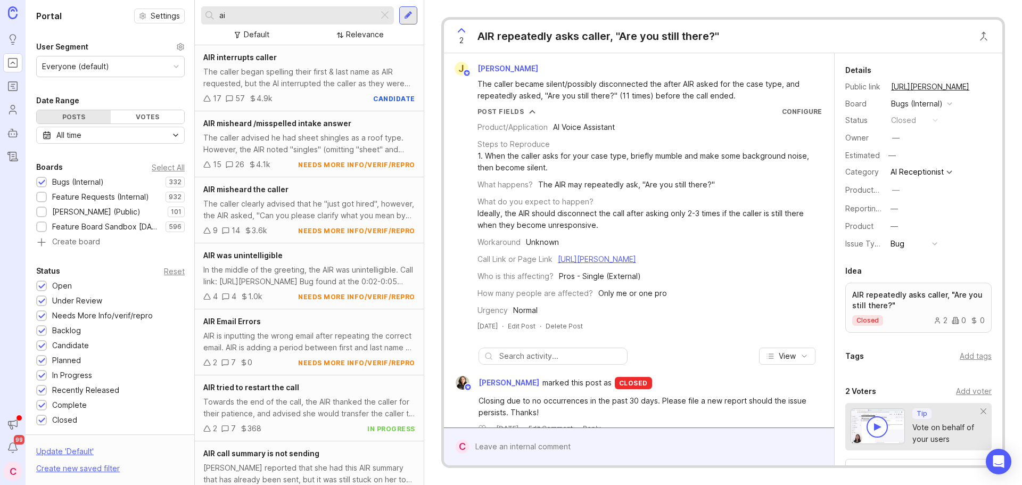
type input "a"
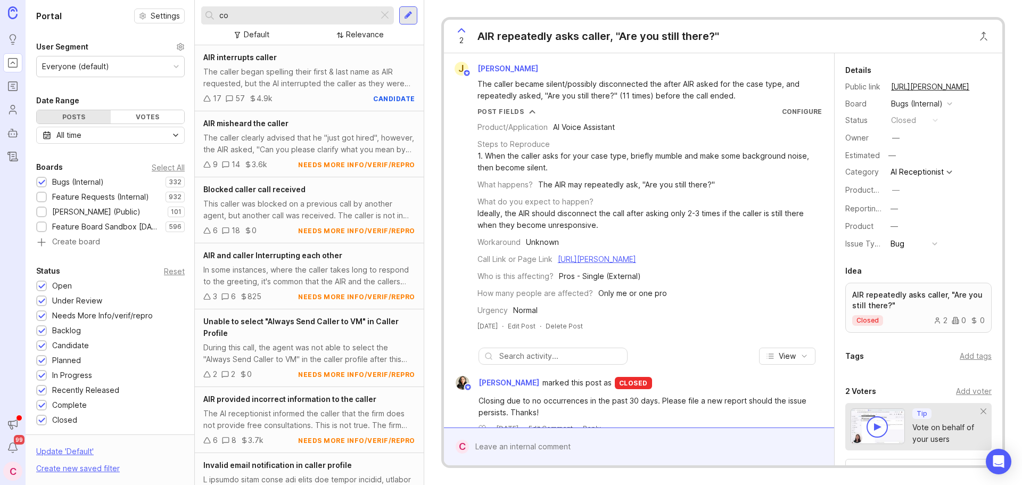
type input "c"
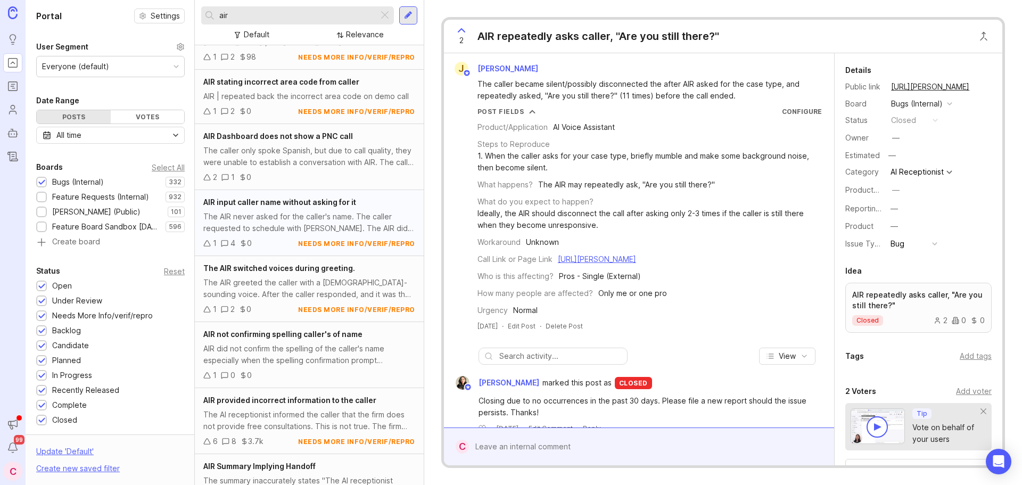
scroll to position [2560, 0]
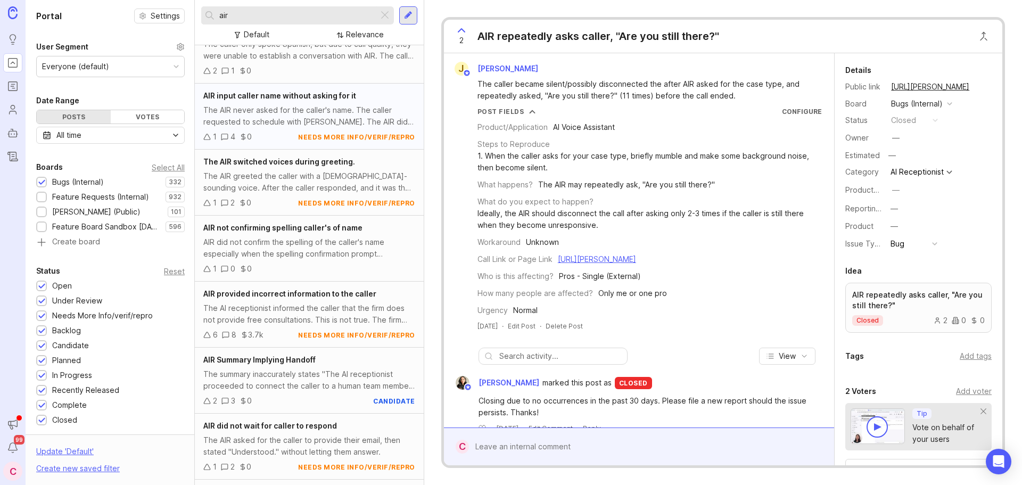
type input "air"
click at [334, 244] on div "AIR did not confirm the spelling of the caller's name especially when the spell…" at bounding box center [309, 247] width 212 height 23
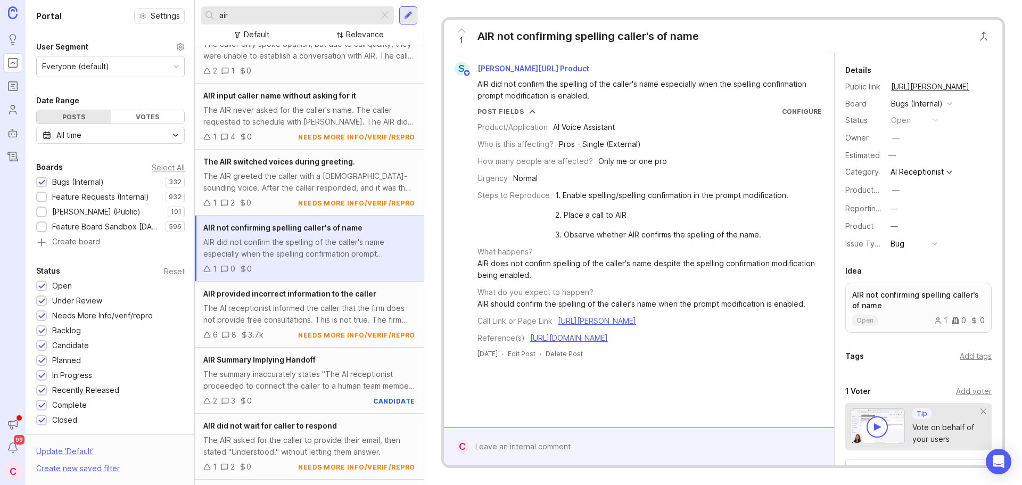
click at [490, 446] on div at bounding box center [647, 447] width 356 height 20
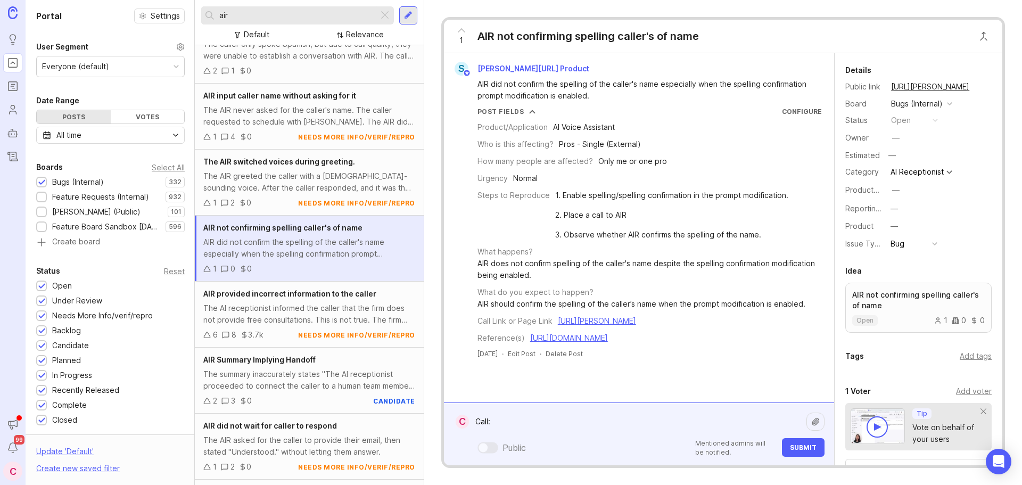
click at [541, 415] on textarea "Call:" at bounding box center [638, 422] width 338 height 20
paste textarea "[URL][PERSON_NAME]"
type textarea "Call: [URL][PERSON_NAME]"
click at [459, 31] on icon at bounding box center [462, 30] width 6 height 3
click at [797, 447] on span "Submit" at bounding box center [803, 448] width 27 height 8
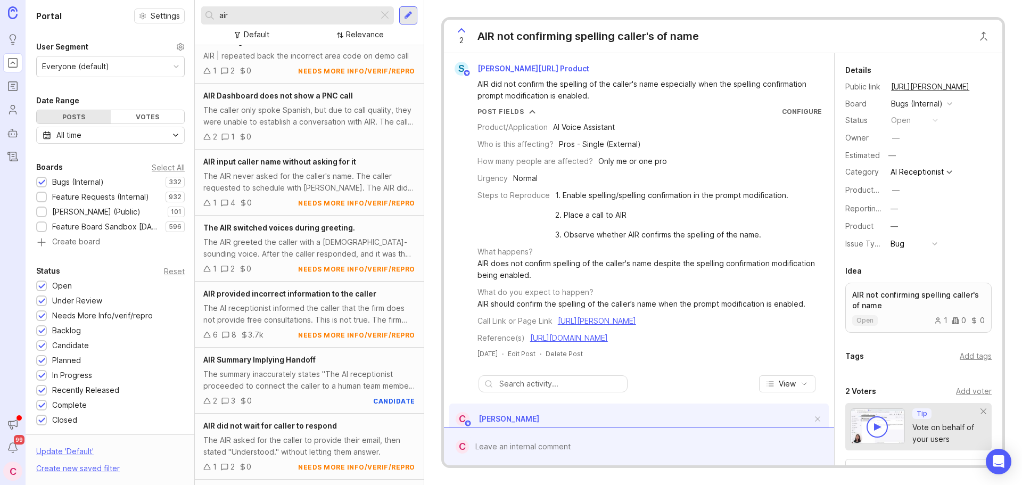
scroll to position [1384, 0]
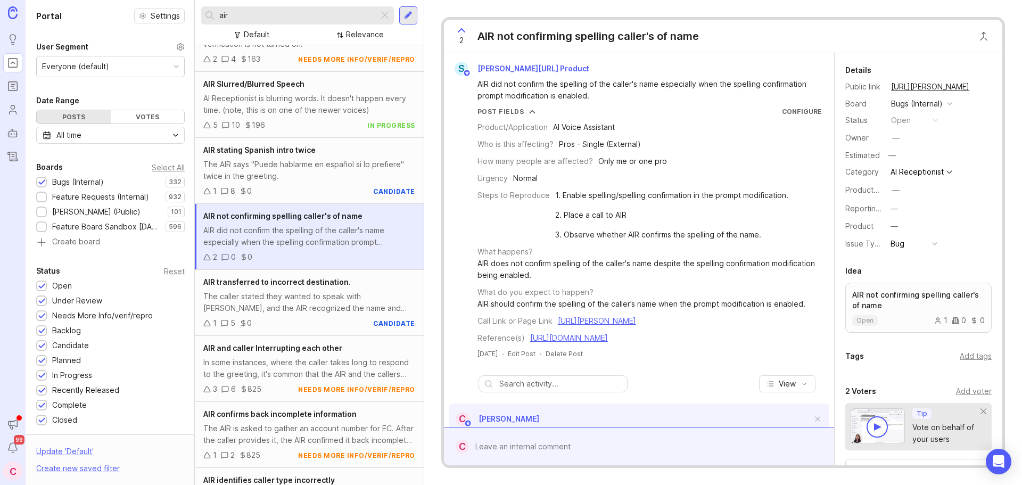
click at [273, 20] on input "air" at bounding box center [296, 16] width 155 height 12
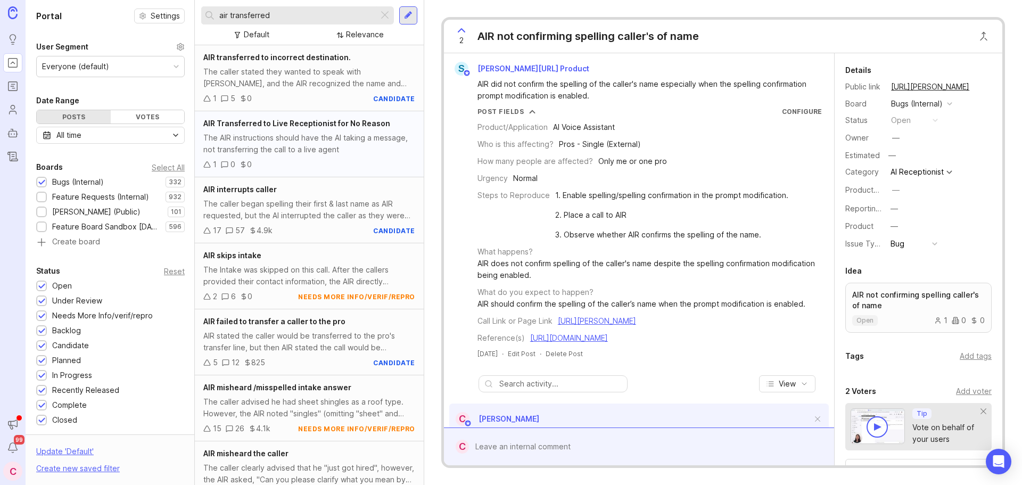
type input "air transferred"
click at [325, 148] on div "The AIR instructions should have the AI taking a message, not transferring the …" at bounding box center [309, 143] width 212 height 23
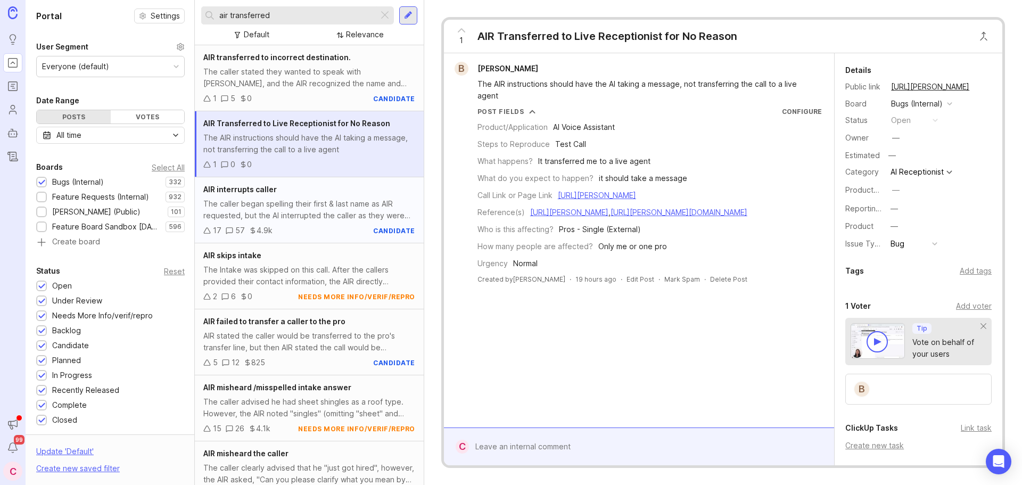
click at [226, 220] on div "The caller began spelling their first & last name as AIR requested, but the AI …" at bounding box center [309, 209] width 212 height 23
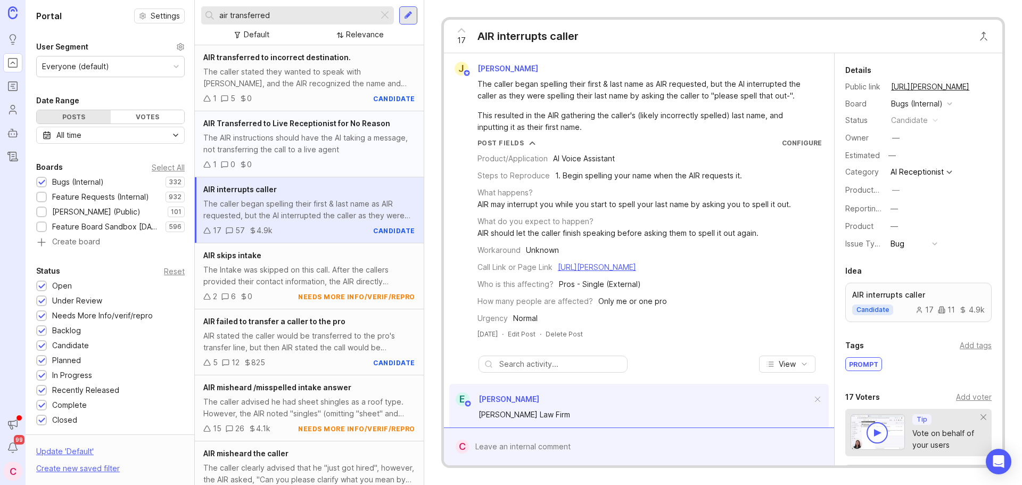
click at [247, 145] on div "The AIR instructions should have the AI taking a message, not transferring the …" at bounding box center [309, 143] width 212 height 23
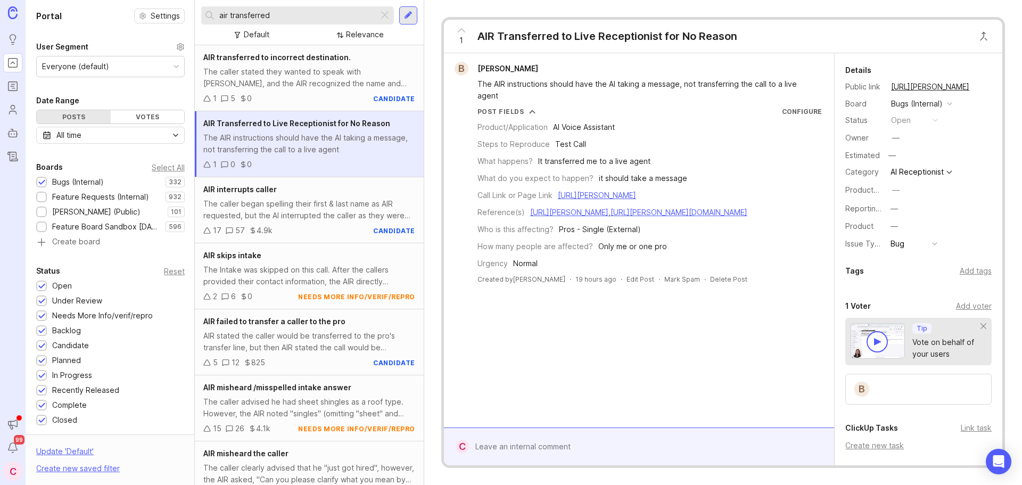
click at [536, 448] on div at bounding box center [647, 447] width 356 height 20
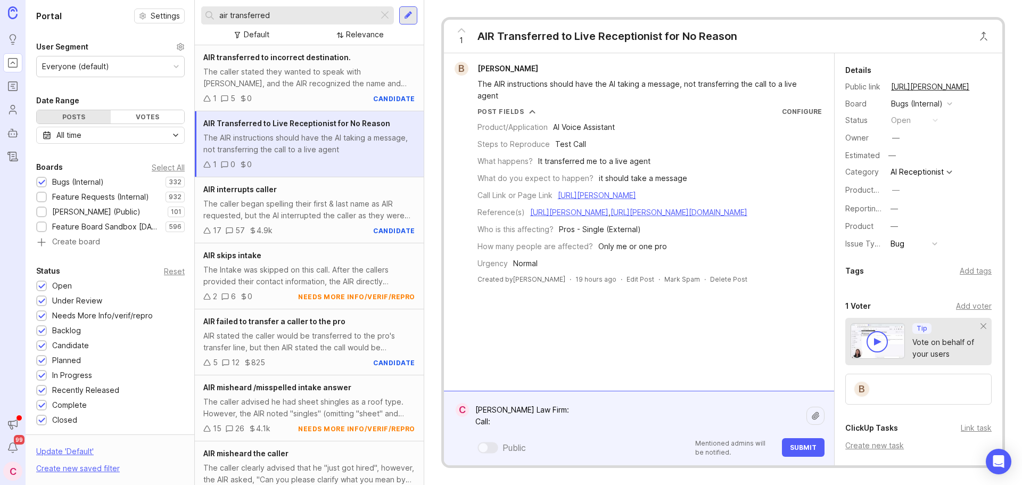
click at [506, 423] on textarea "[PERSON_NAME] Law Firm: Call:" at bounding box center [638, 416] width 338 height 32
paste textarea "[URL][PERSON_NAME]"
click at [512, 424] on textarea "[PERSON_NAME] Law Firm: Call: [URL][PERSON_NAME] Call:" at bounding box center [638, 410] width 338 height 44
paste textarea "[URL][PERSON_NAME]"
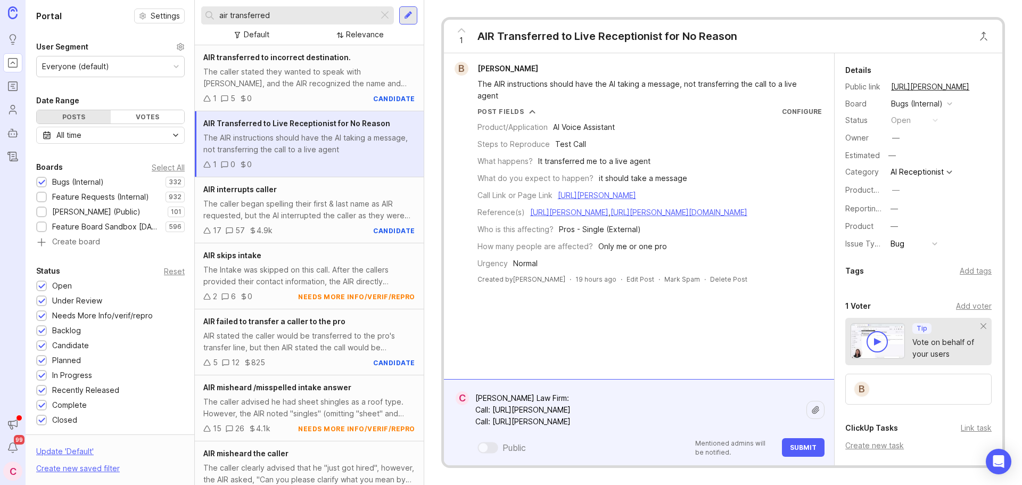
type textarea "[PERSON_NAME] Law Firm: Call: [URL][PERSON_NAME] Call: [URL][PERSON_NAME]"
click at [806, 449] on span "Submit" at bounding box center [803, 448] width 27 height 8
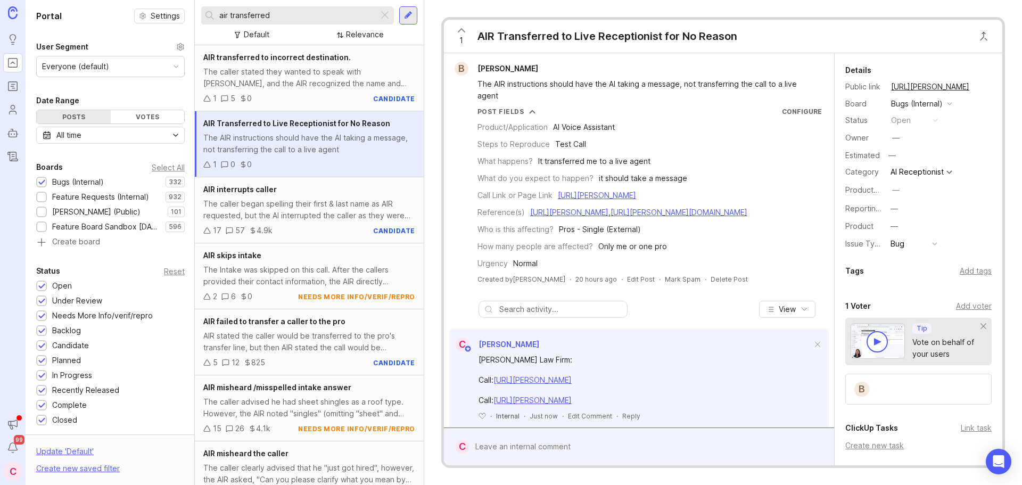
click at [459, 37] on div "1" at bounding box center [462, 36] width 20 height 28
click at [460, 35] on span "1" at bounding box center [462, 41] width 4 height 12
click at [460, 33] on icon at bounding box center [461, 30] width 13 height 13
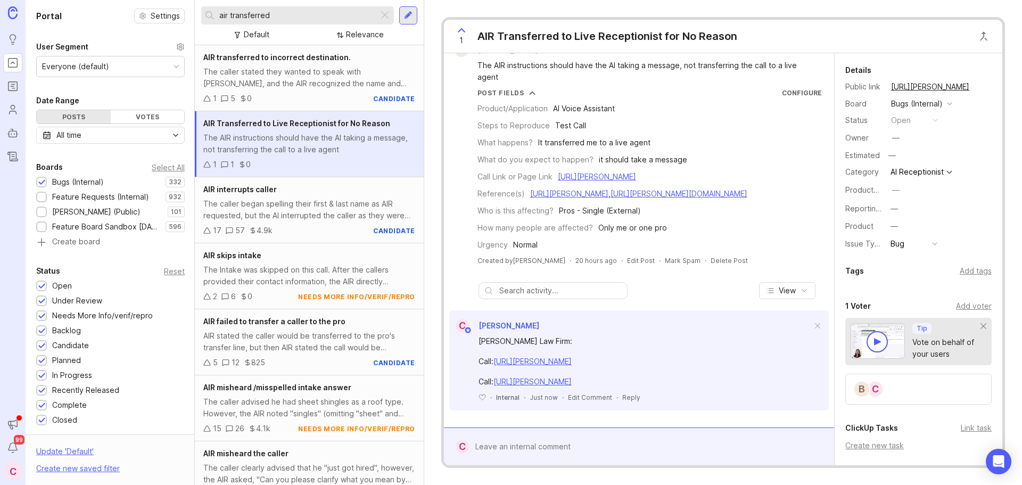
scroll to position [54, 0]
